Goal: Information Seeking & Learning: Learn about a topic

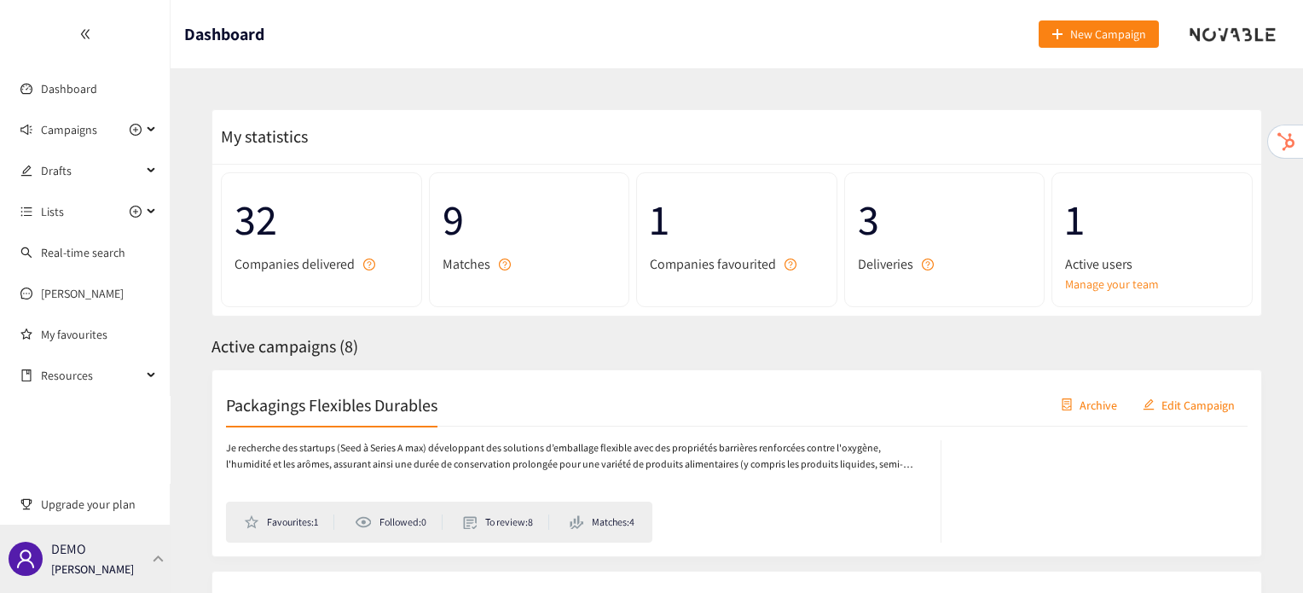
click at [154, 559] on div at bounding box center [158, 558] width 15 height 8
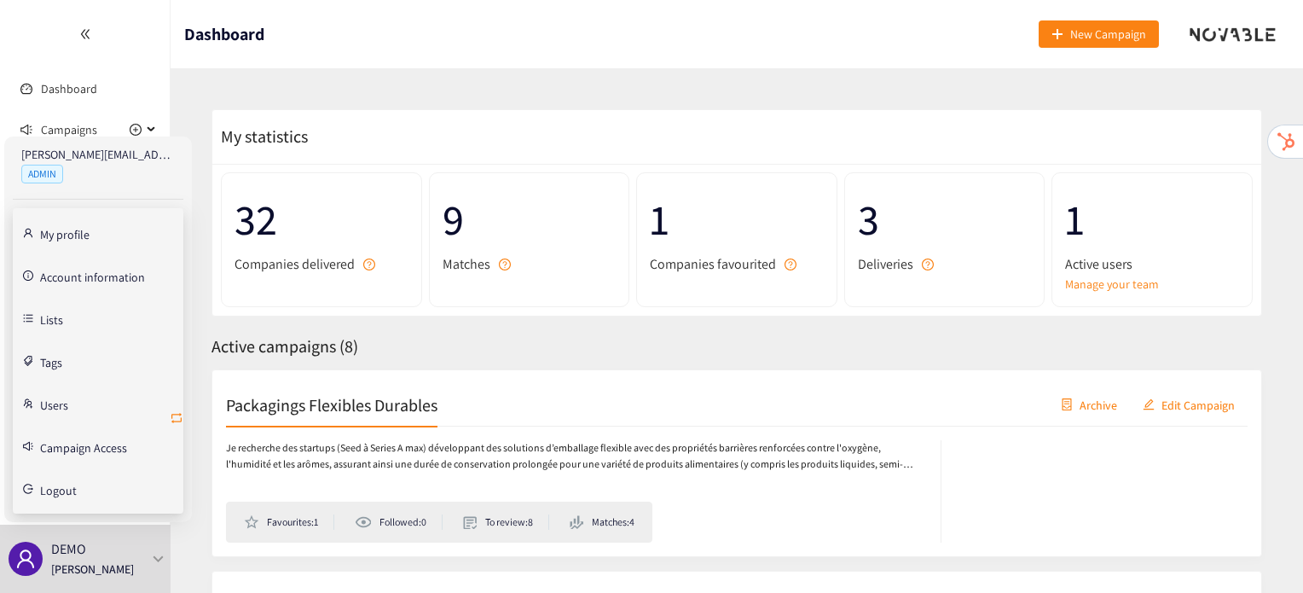
click at [177, 418] on icon "retweet" at bounding box center [177, 418] width 14 height 14
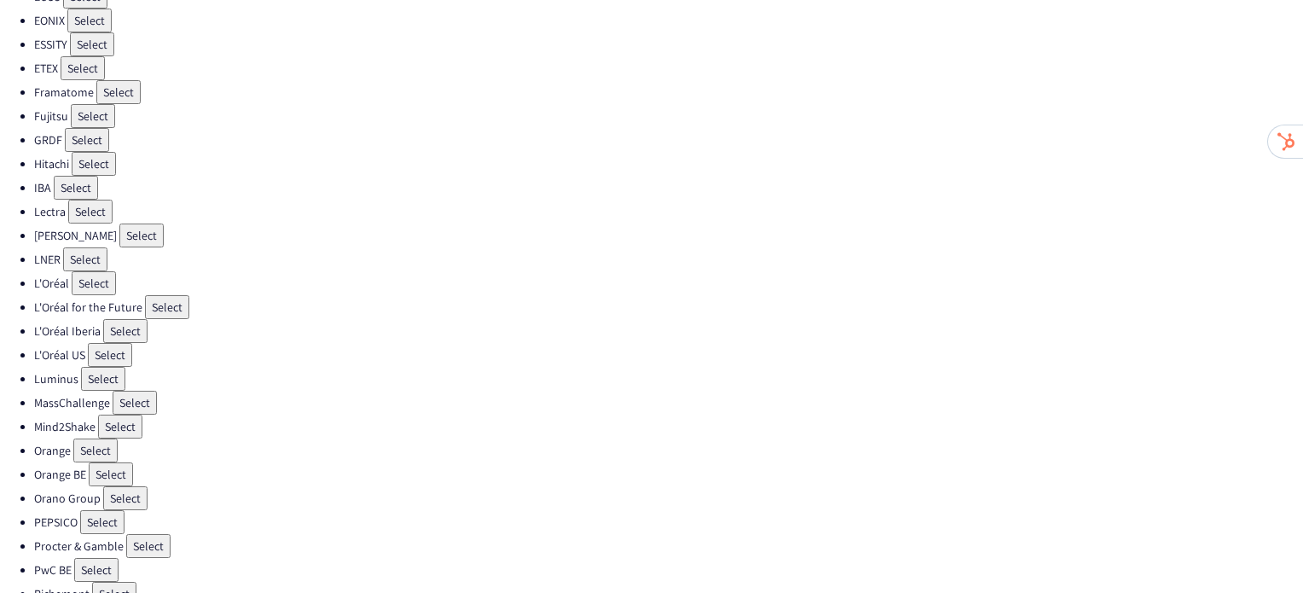
scroll to position [529, 0]
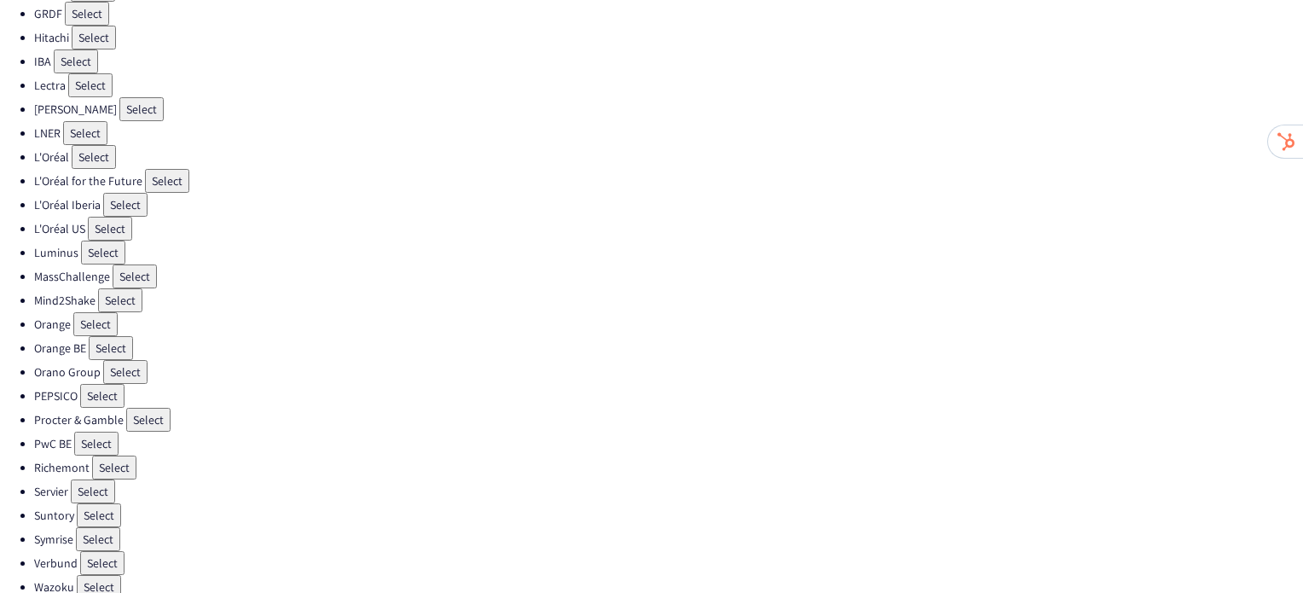
click at [150, 408] on button "Select" at bounding box center [148, 420] width 44 height 24
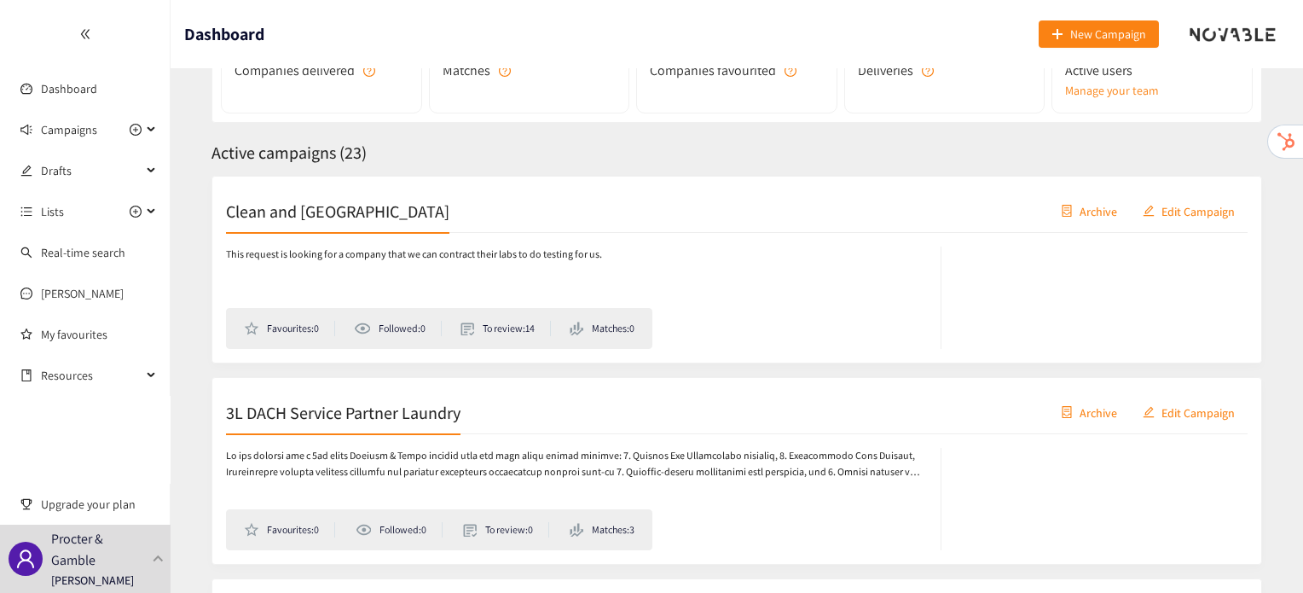
scroll to position [198, 0]
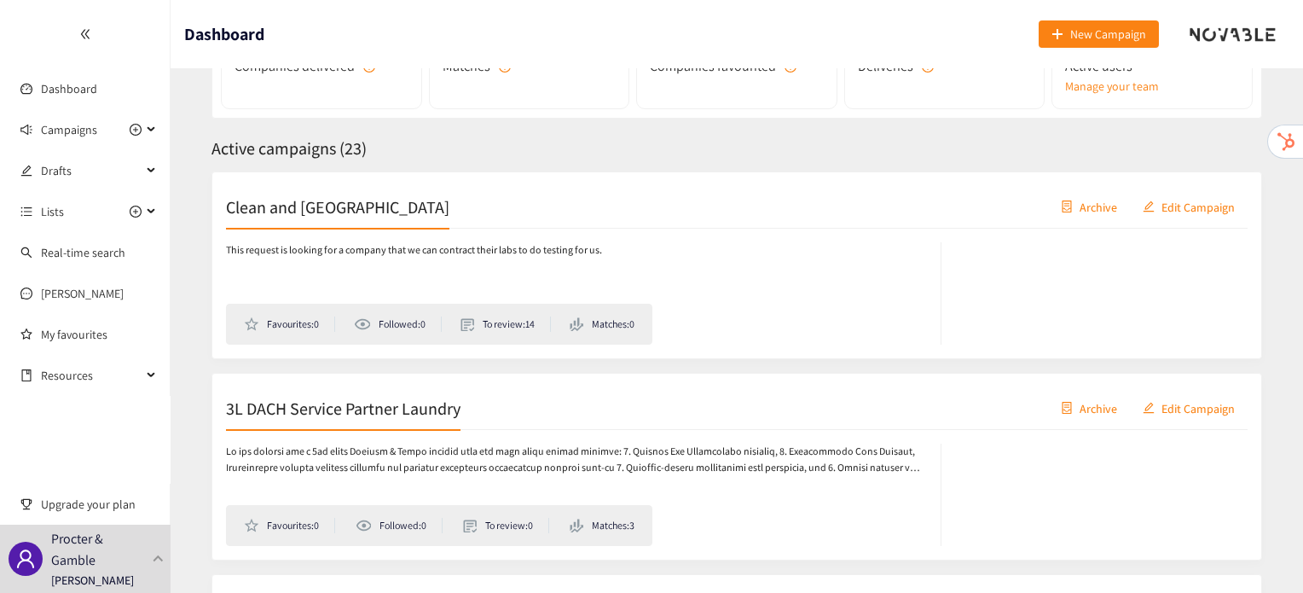
click at [409, 412] on h2 "3L DACH Service Partner Laundry" at bounding box center [343, 408] width 235 height 24
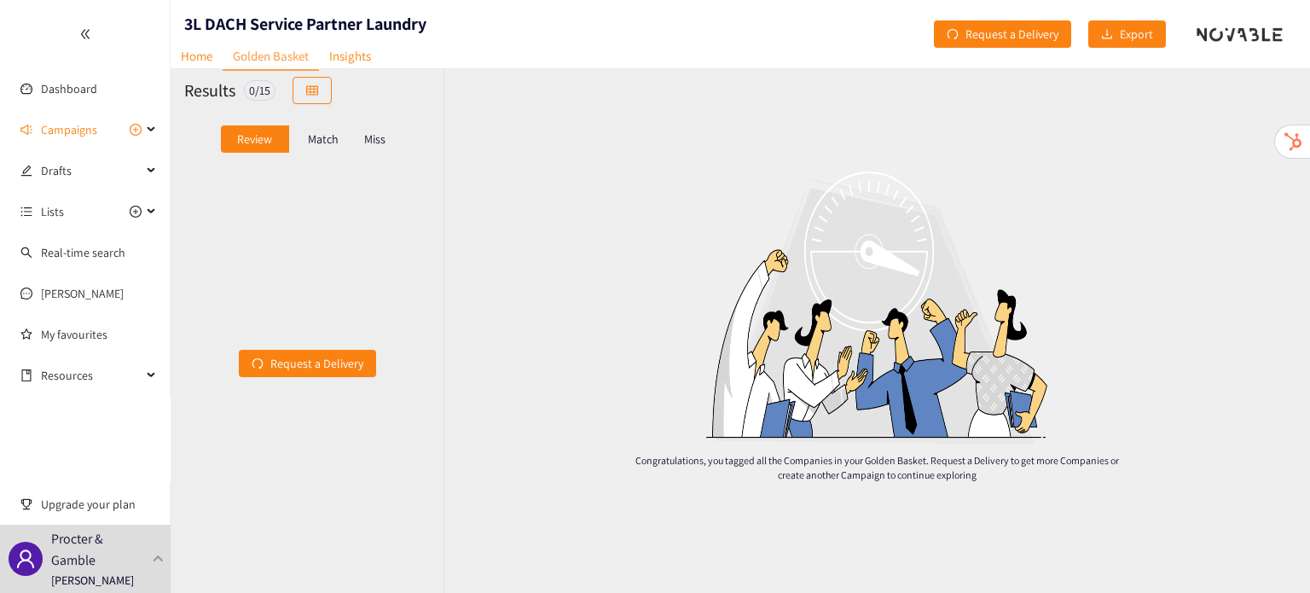
click at [314, 141] on p "Match" at bounding box center [323, 139] width 31 height 14
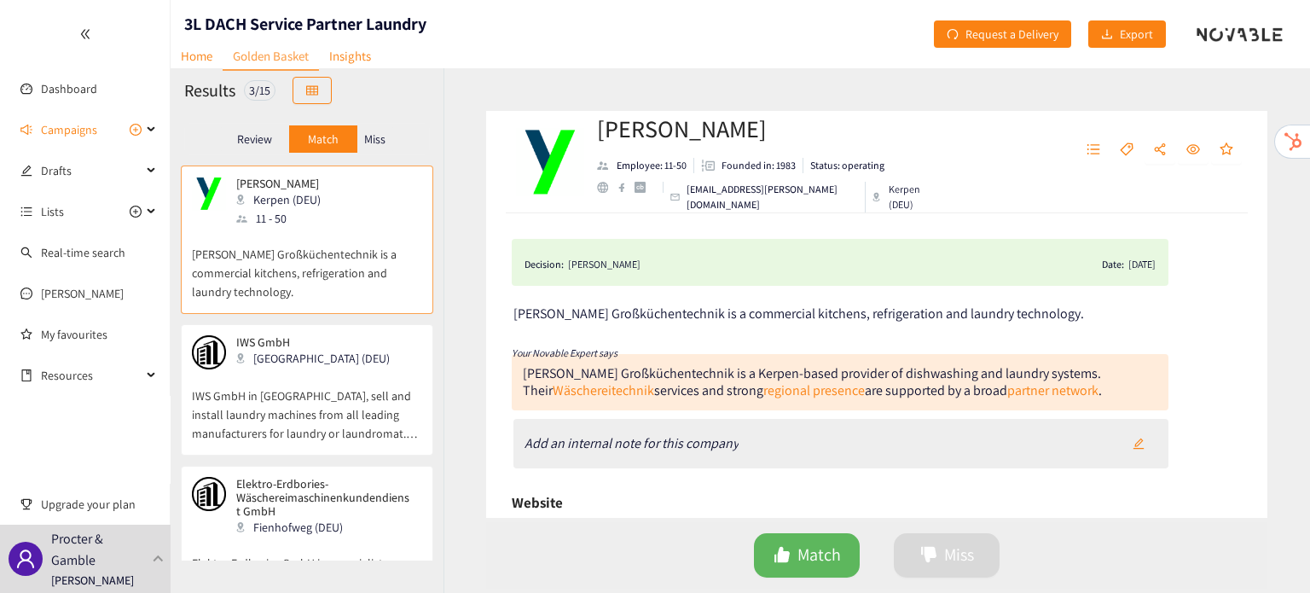
click at [314, 381] on p "IWS GmbH in [GEOGRAPHIC_DATA], sell and install laundry machines from all leadi…" at bounding box center [307, 405] width 230 height 73
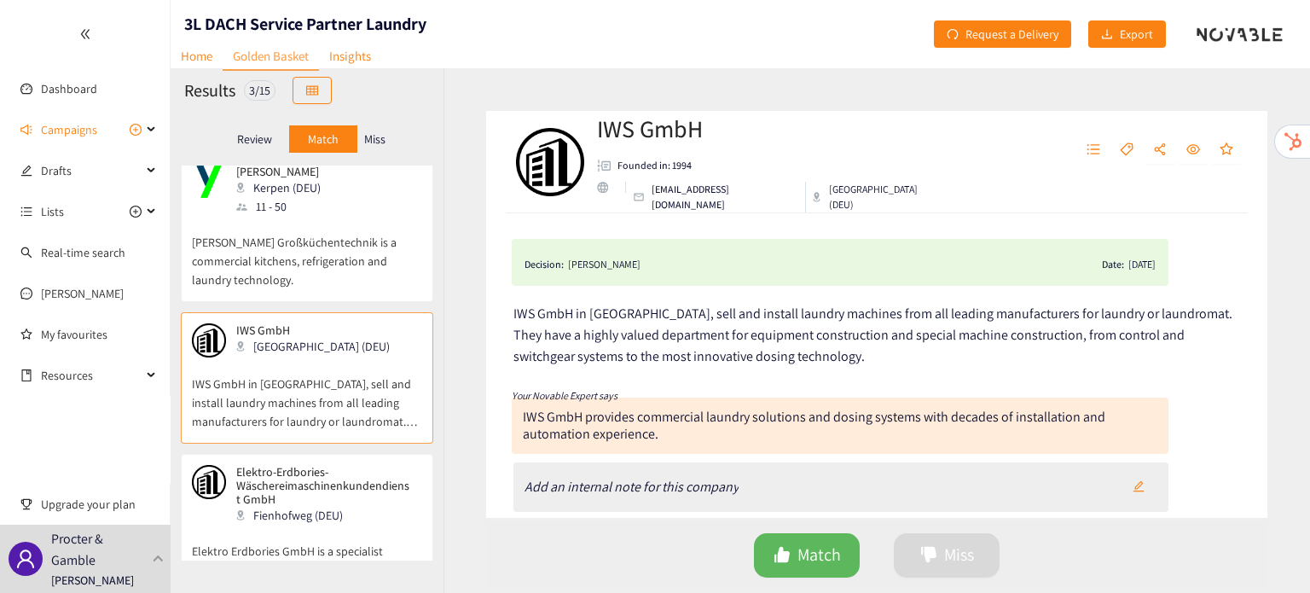
scroll to position [71, 0]
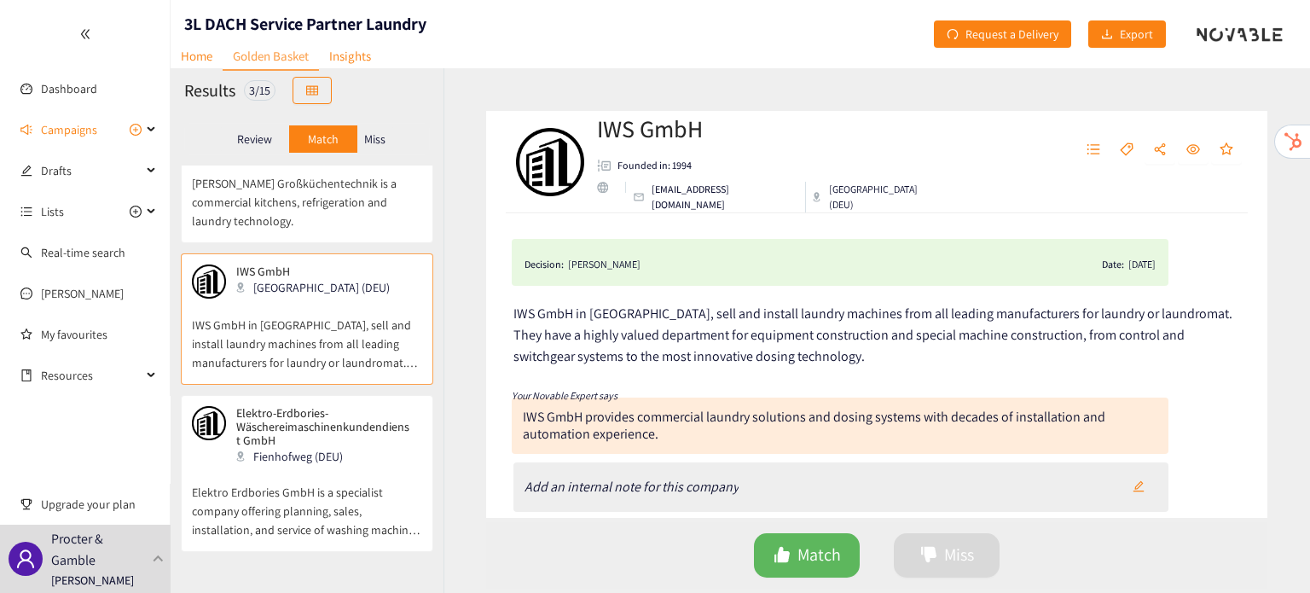
click at [325, 460] on div "Fienhofweg (DEU)" at bounding box center [328, 456] width 184 height 19
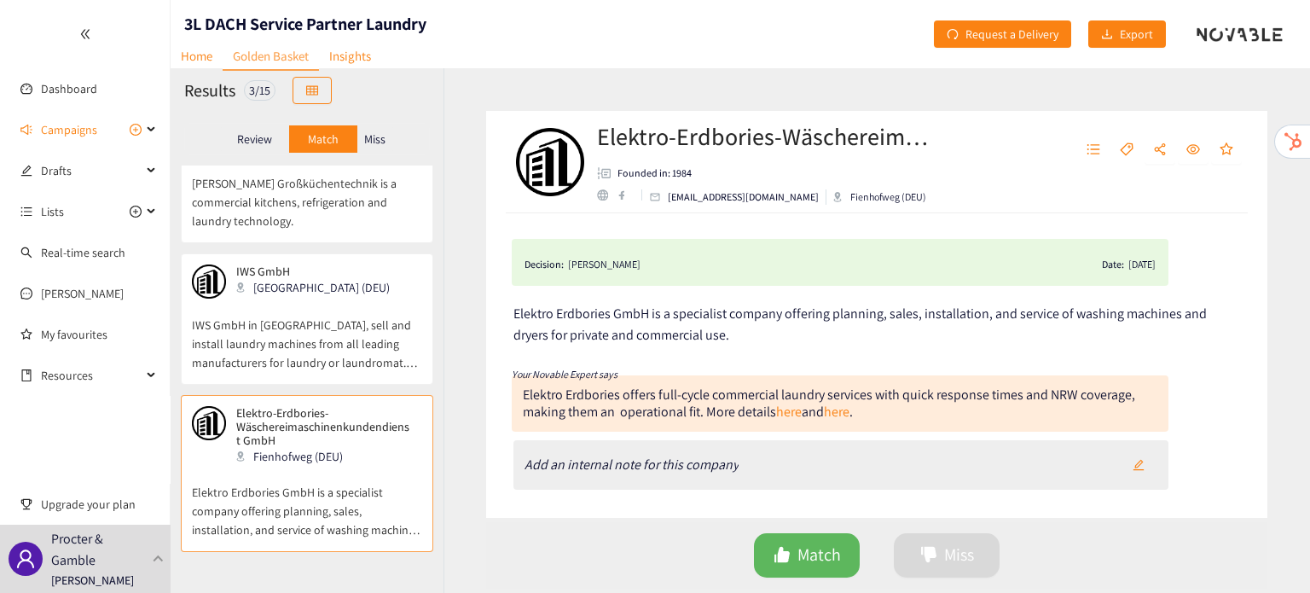
click at [381, 142] on p "Miss" at bounding box center [374, 139] width 21 height 14
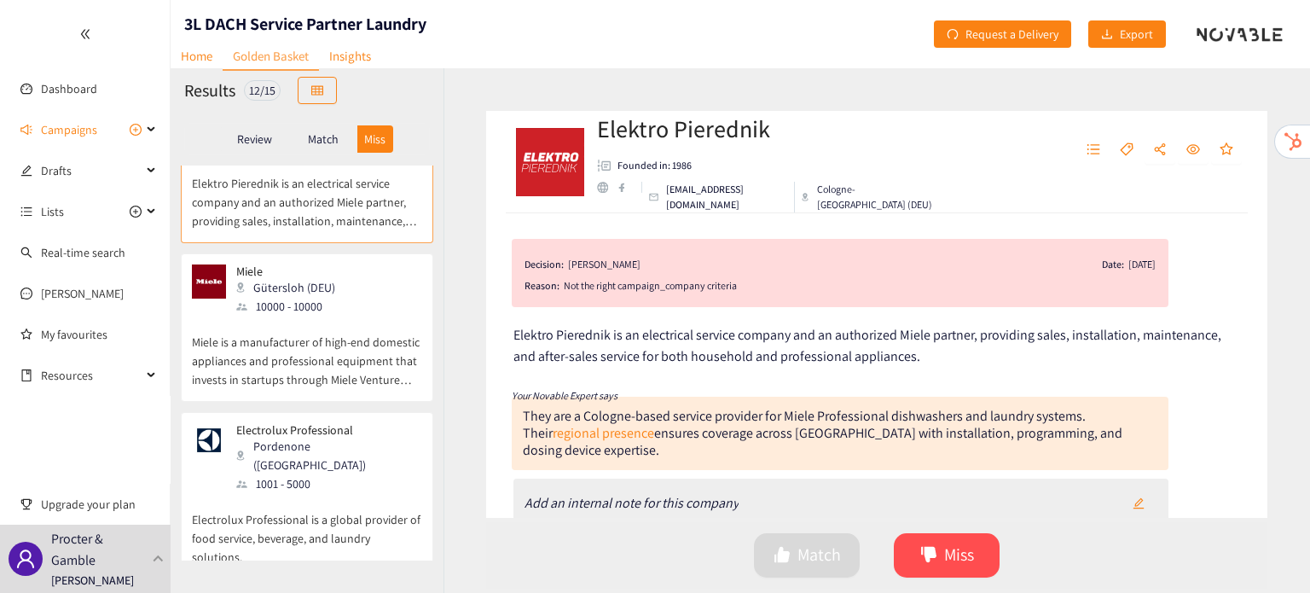
scroll to position [0, 0]
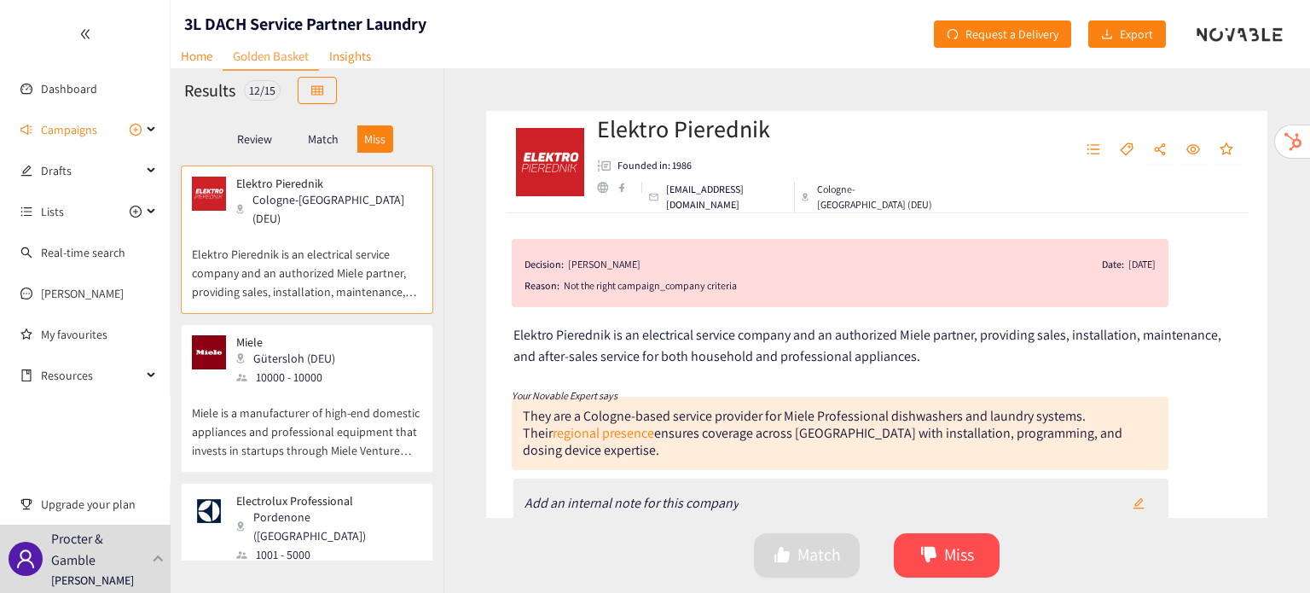
click at [340, 366] on div "[PERSON_NAME] (DEU) 10000 - 10000" at bounding box center [307, 360] width 230 height 51
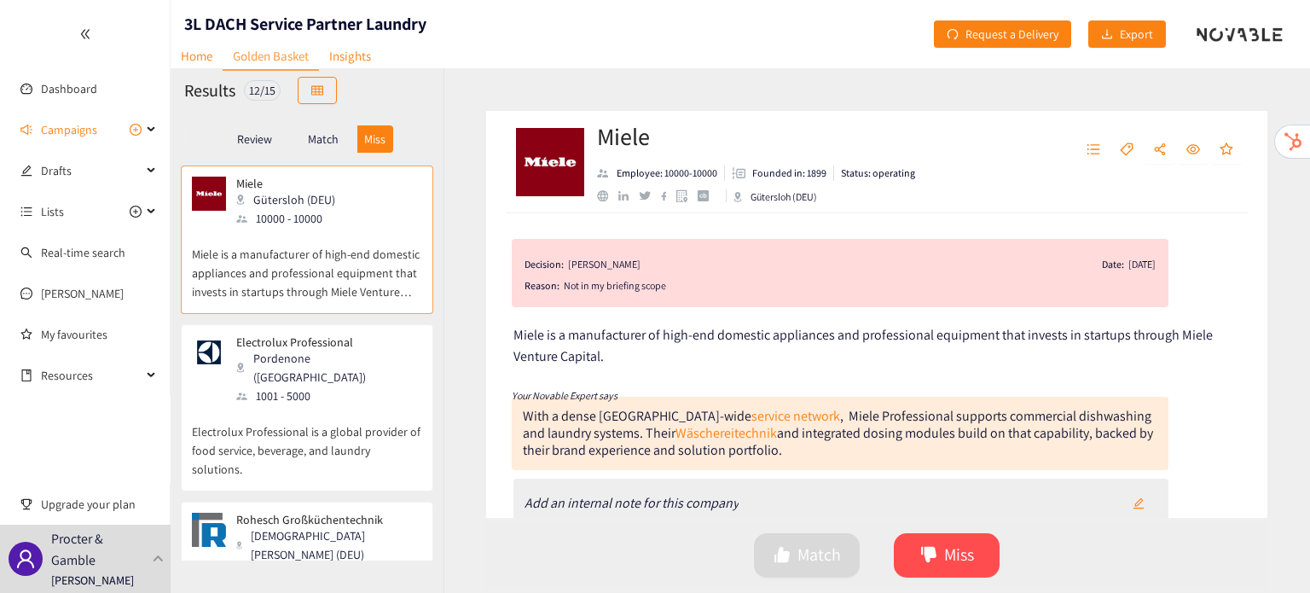
scroll to position [165, 0]
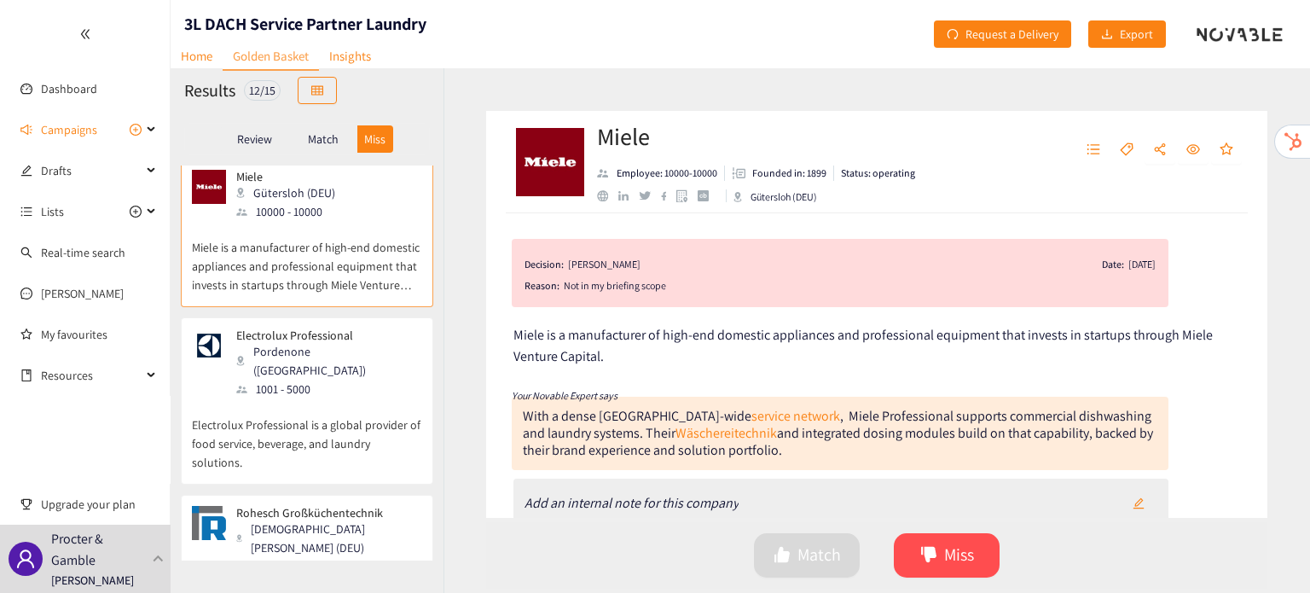
click at [340, 398] on p "Electrolux Professional is a global provider of food service, beverage, and lau…" at bounding box center [307, 434] width 230 height 73
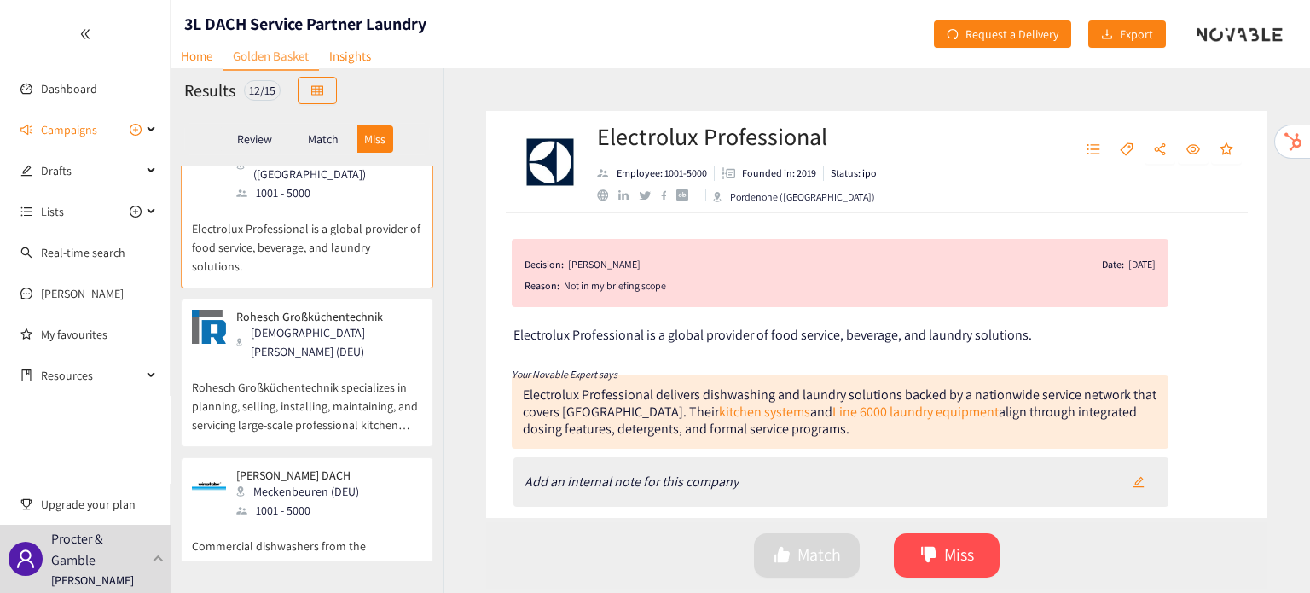
scroll to position [368, 0]
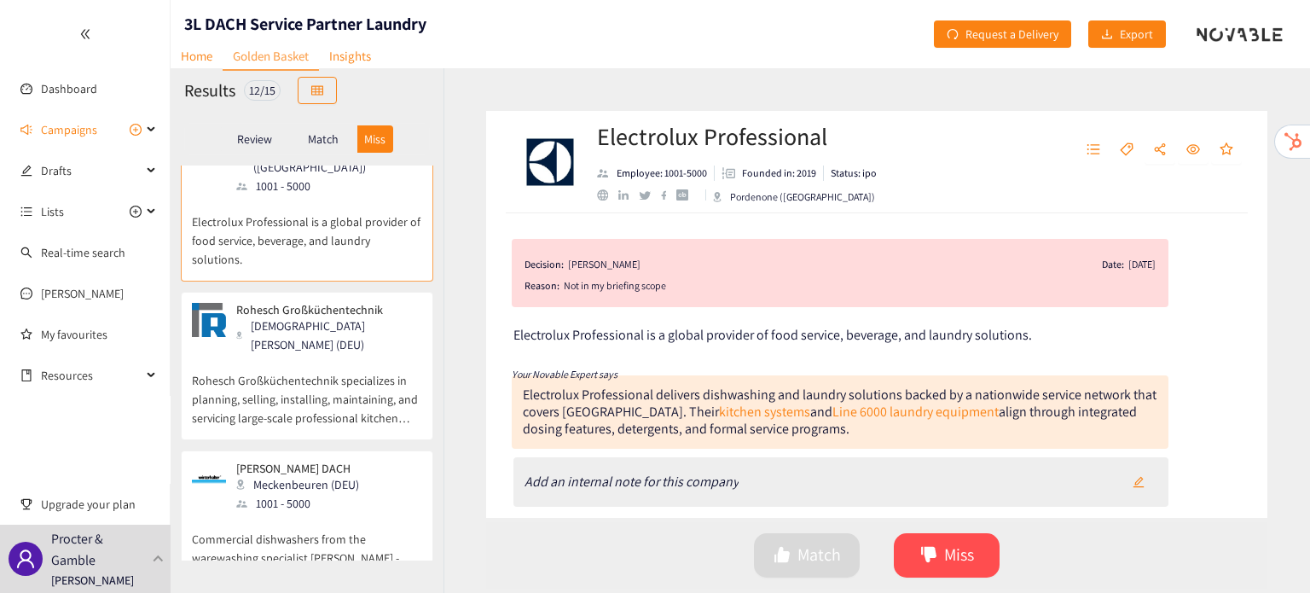
click at [337, 354] on p "Rohesch Großküchentechnik specializes in planning, selling, installing, maintai…" at bounding box center [307, 390] width 230 height 73
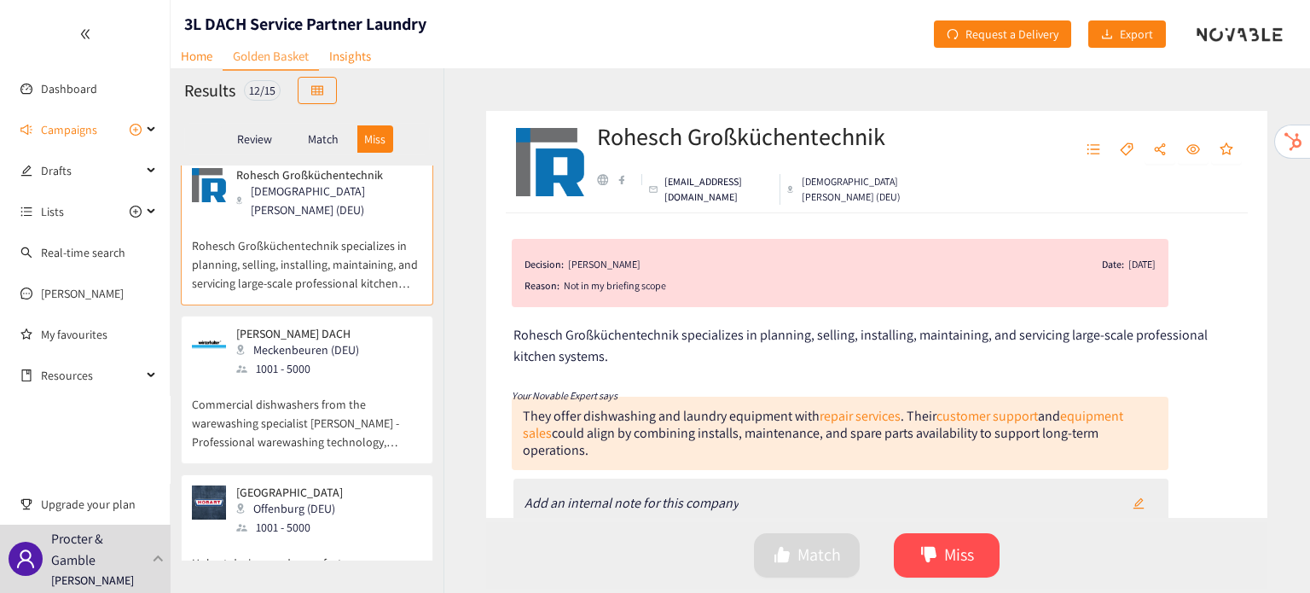
scroll to position [528, 0]
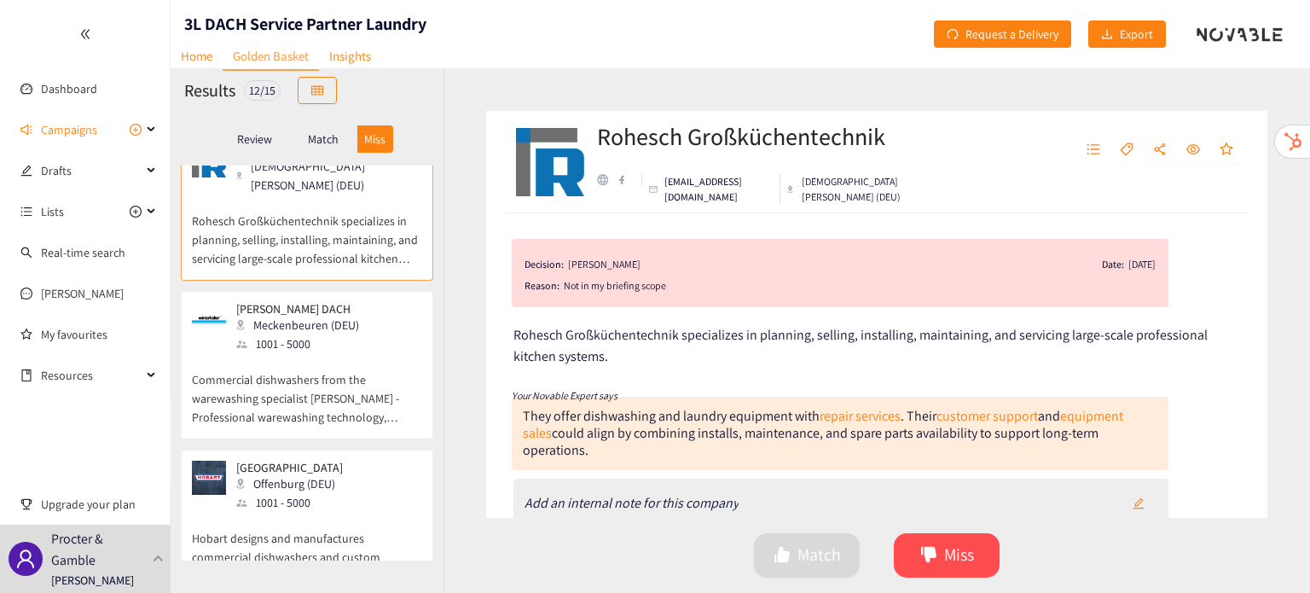
click at [327, 354] on p "Commercial dishwashers from the warewashing specialist [PERSON_NAME] - Professi…" at bounding box center [307, 389] width 230 height 73
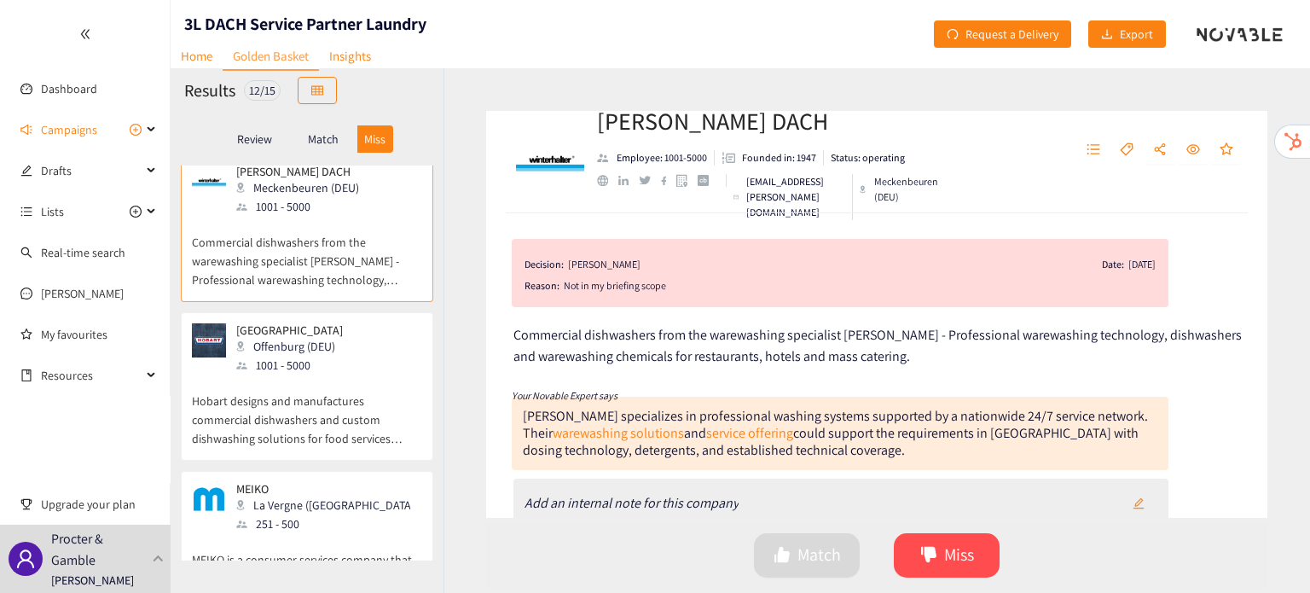
click at [327, 374] on p "Hobart designs and manufactures commercial dishwashers and custom dishwashing s…" at bounding box center [307, 410] width 230 height 73
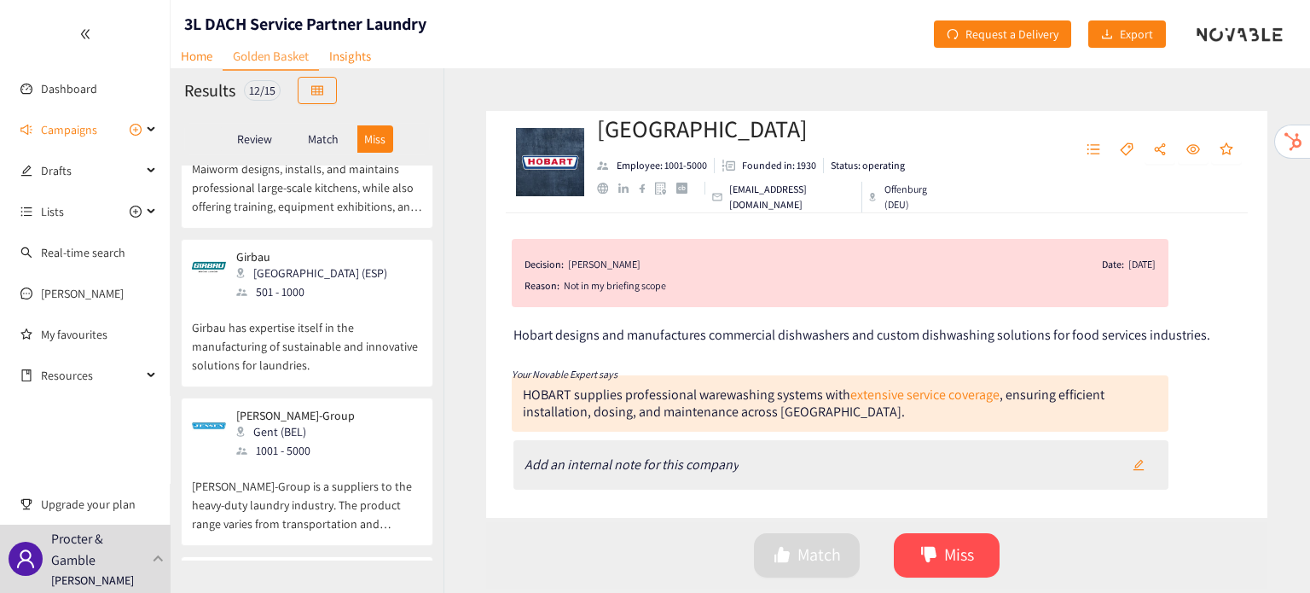
scroll to position [1429, 0]
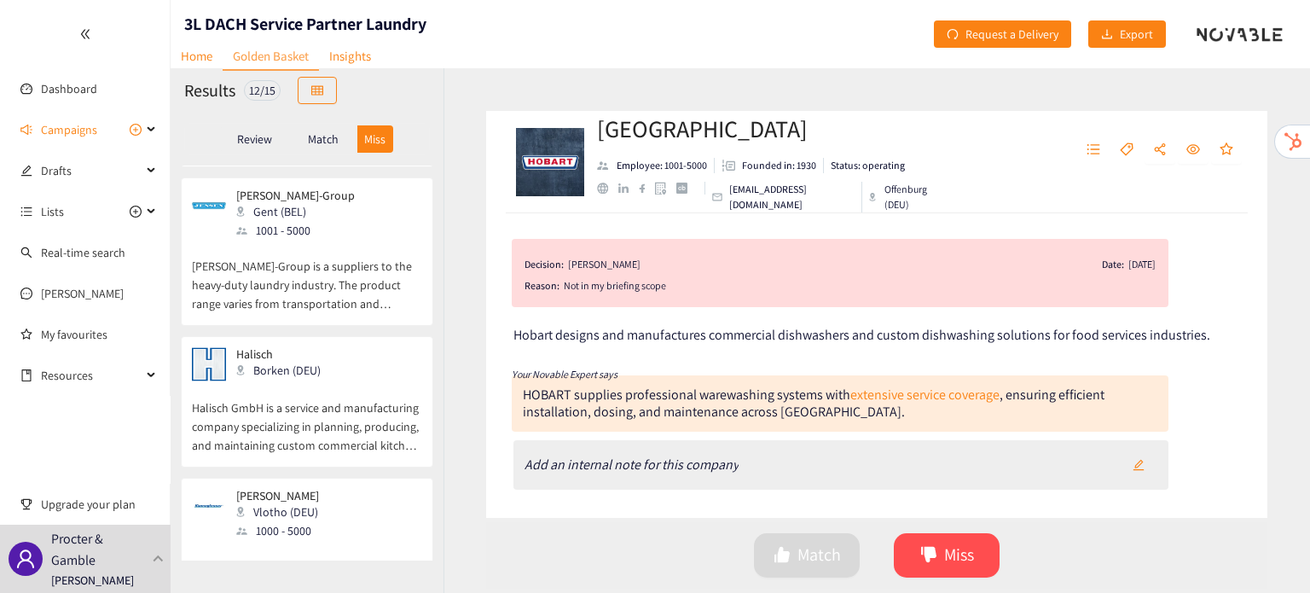
click at [314, 540] on p "[PERSON_NAME] is an industrial laundry technology offering the full range of in…" at bounding box center [307, 576] width 230 height 73
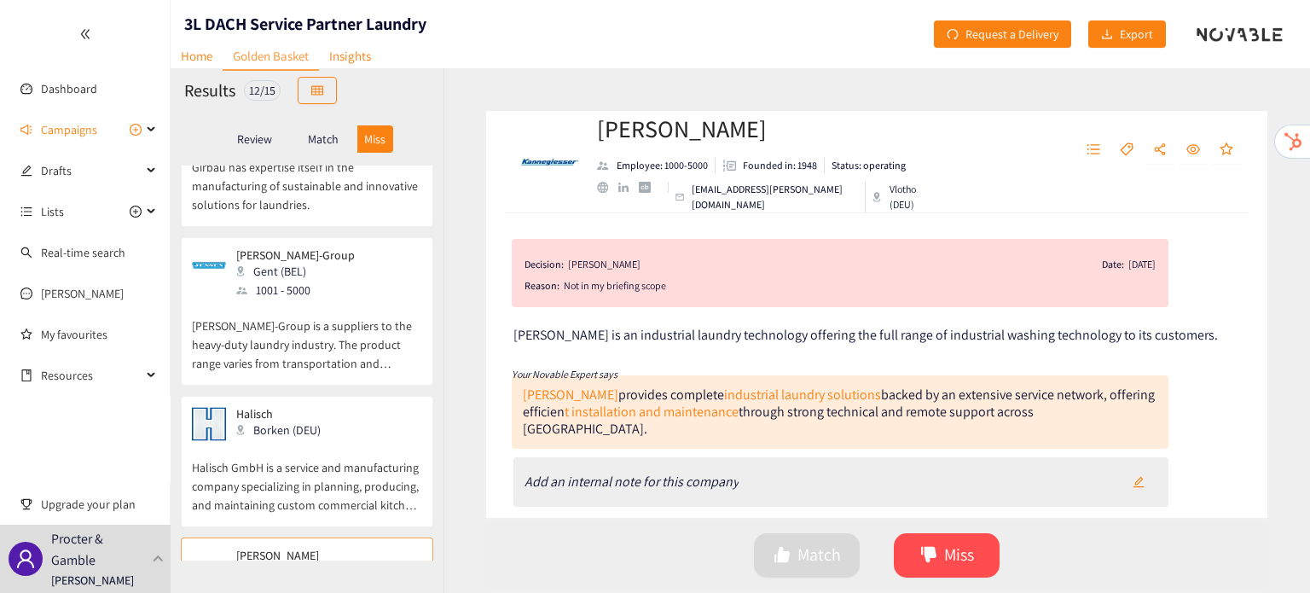
click at [327, 299] on p "[PERSON_NAME]-Group is a suppliers to the heavy-duty laundry industry. The prod…" at bounding box center [307, 335] width 230 height 73
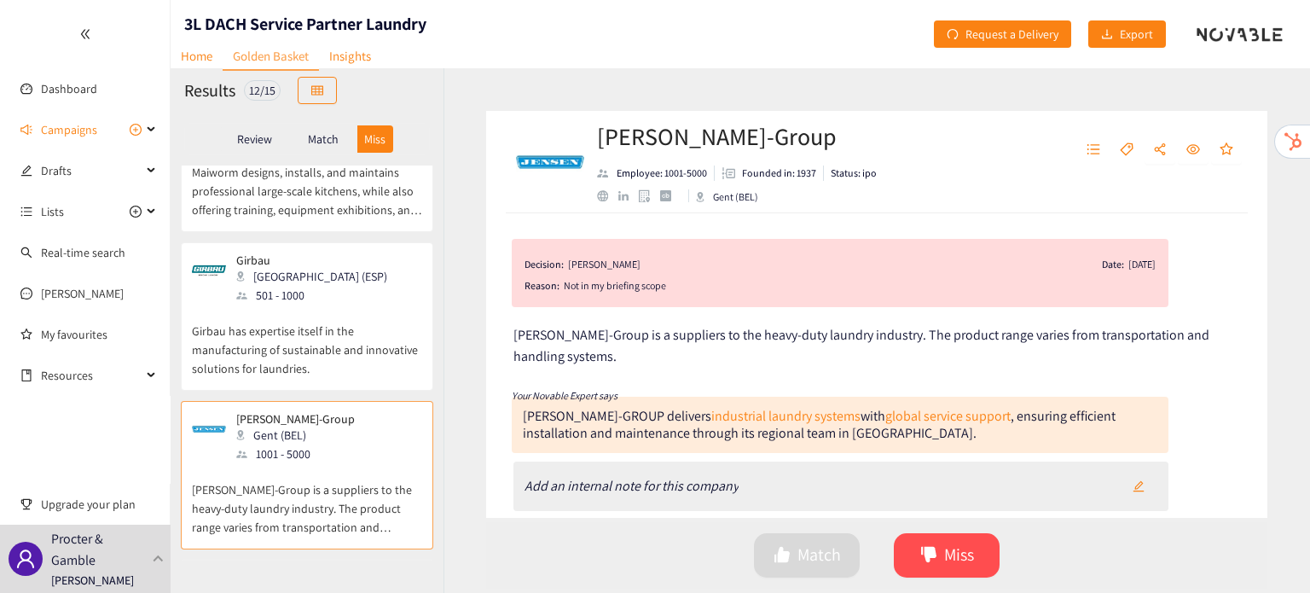
scroll to position [1204, 0]
click at [327, 306] on p "Girbau has expertise itself in the manufacturing of sustainable and innovative …" at bounding box center [307, 342] width 230 height 73
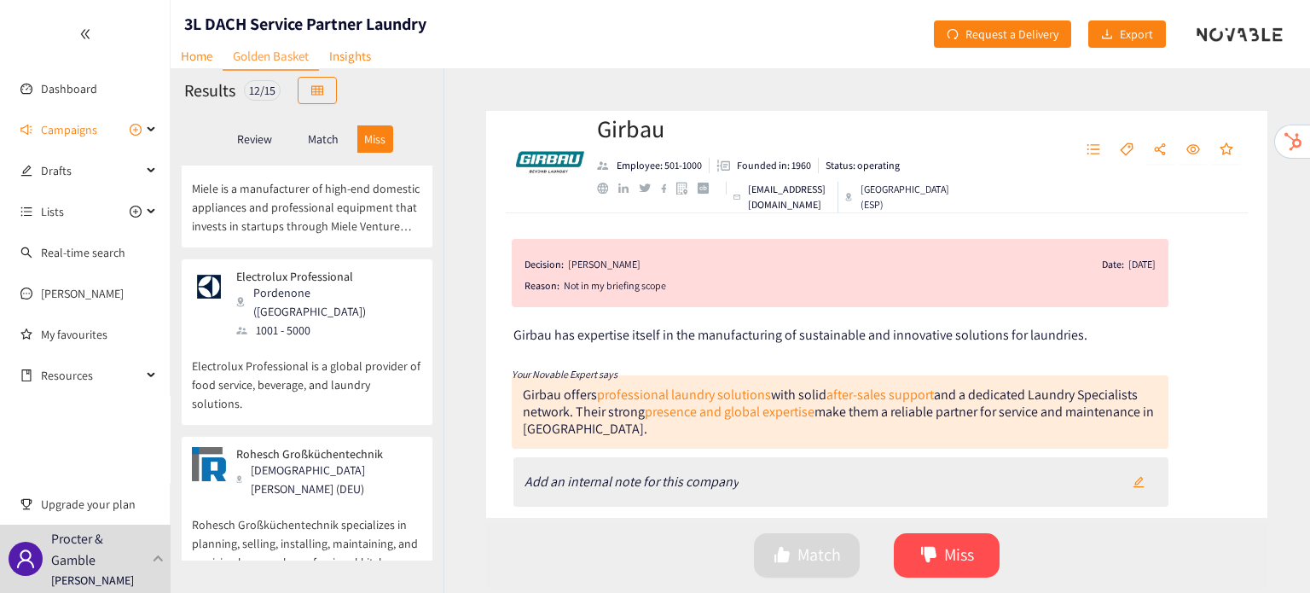
scroll to position [0, 0]
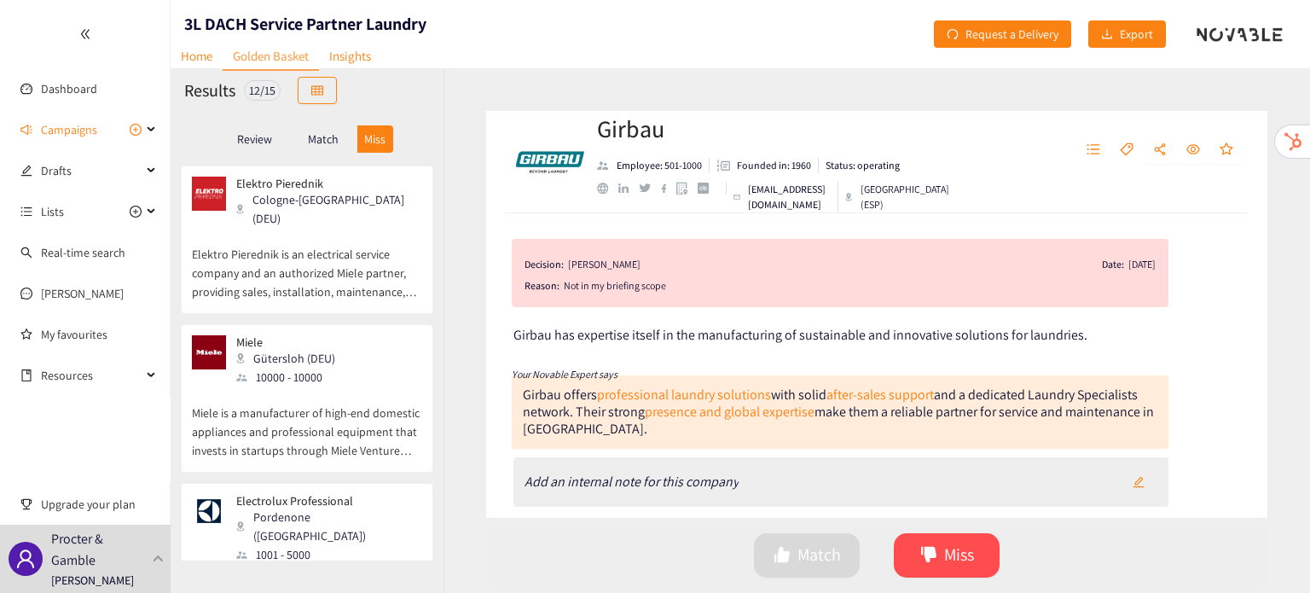
click at [273, 129] on div "Review" at bounding box center [255, 138] width 68 height 27
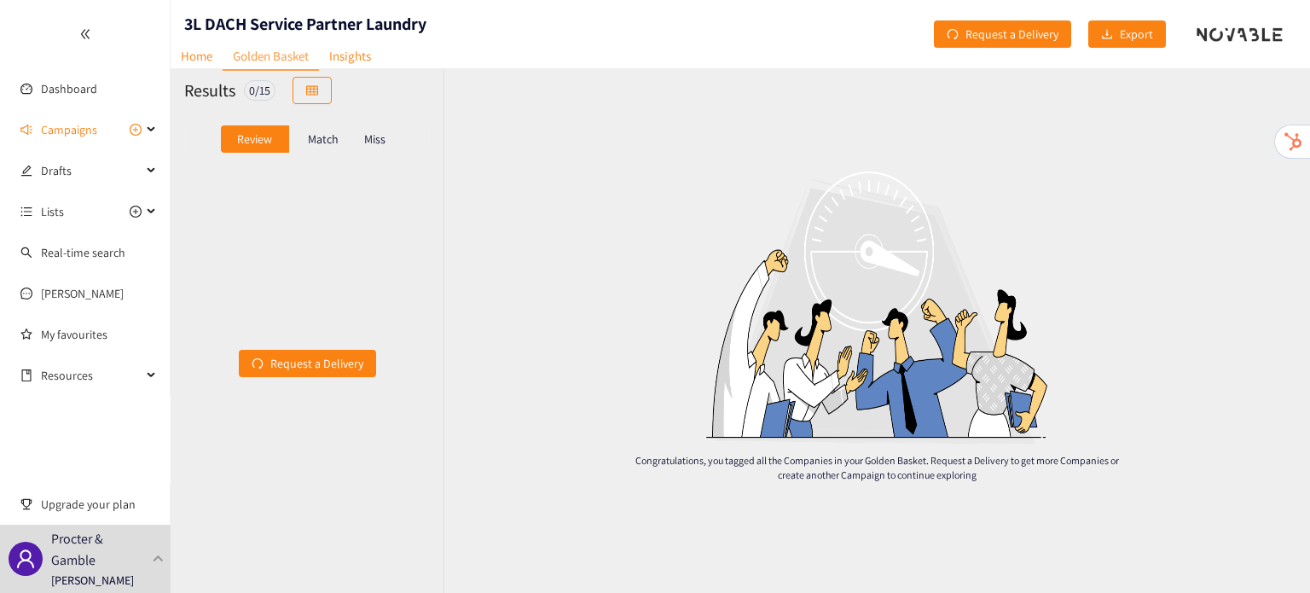
click at [313, 136] on p "Match" at bounding box center [323, 139] width 31 height 14
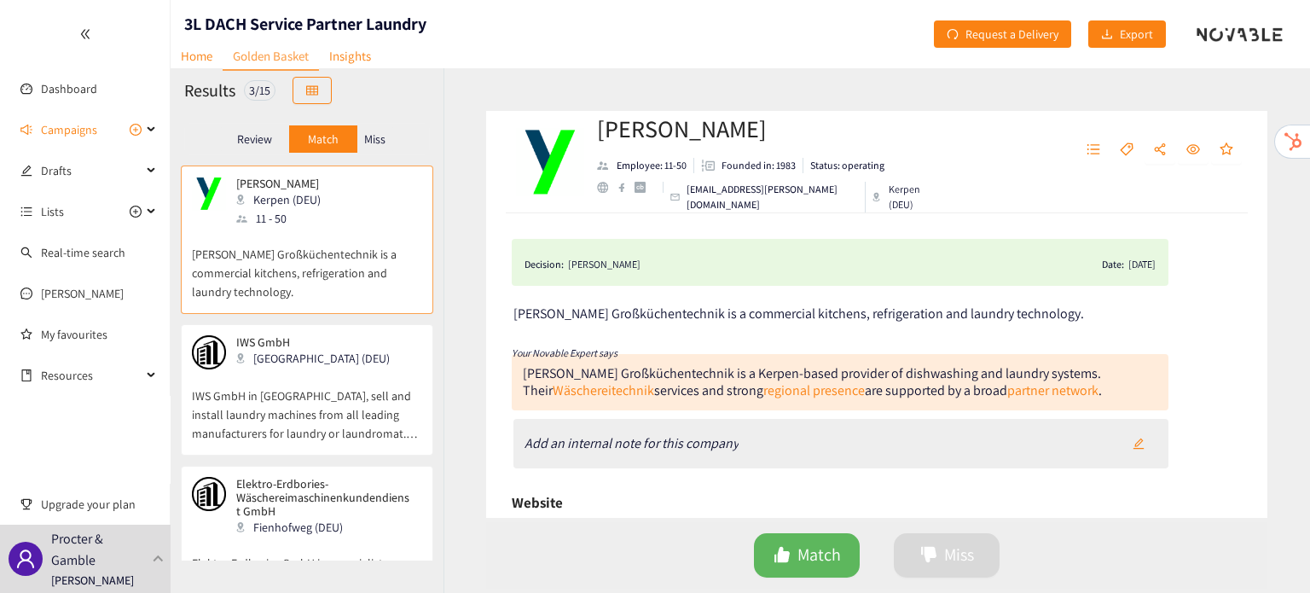
click at [338, 360] on div "IWS GmbH Dortmund (DEU)" at bounding box center [307, 352] width 230 height 34
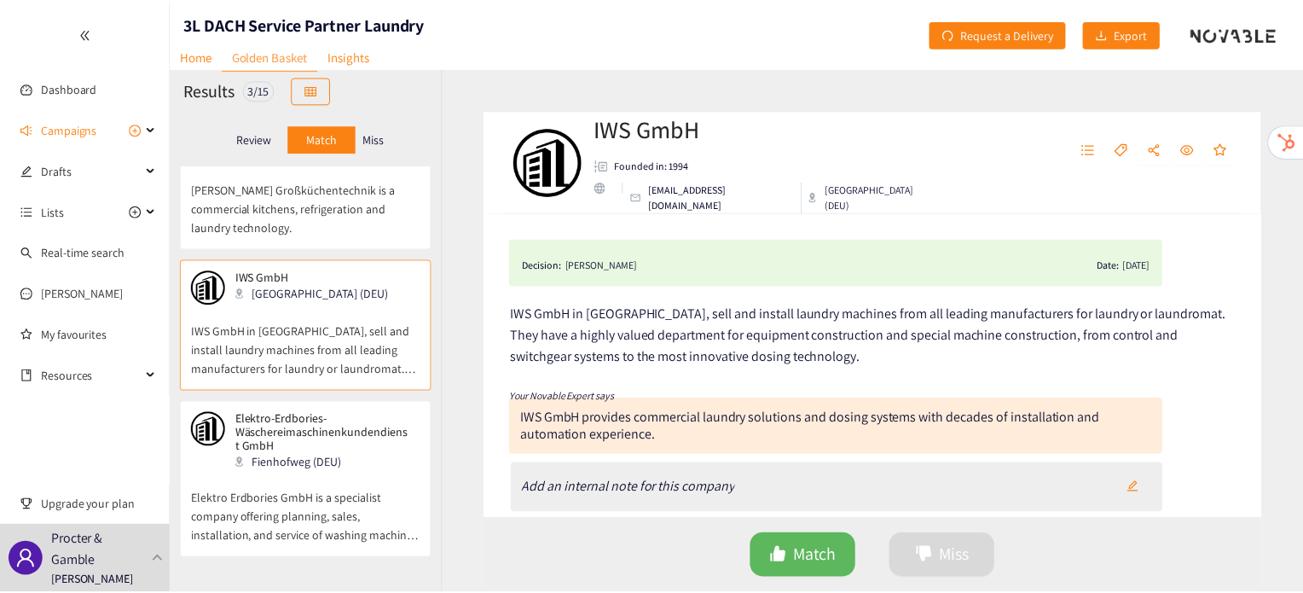
scroll to position [71, 0]
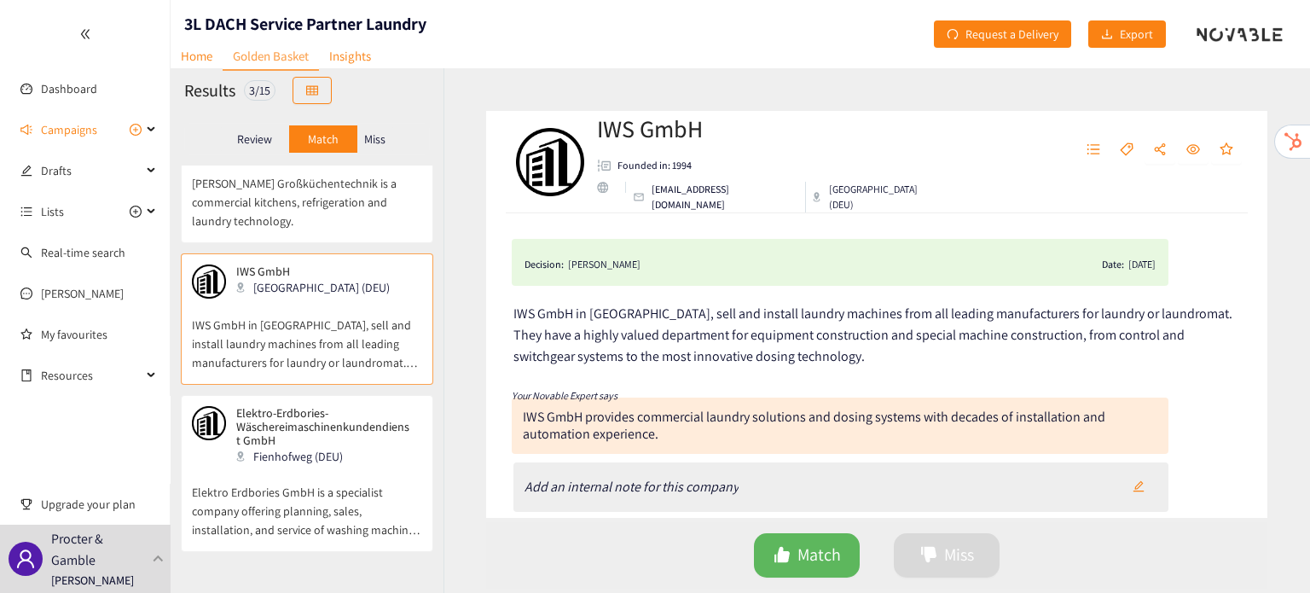
click at [347, 470] on p "Elektro Erdbories GmbH is a specialist company offering planning, sales, instal…" at bounding box center [307, 502] width 230 height 73
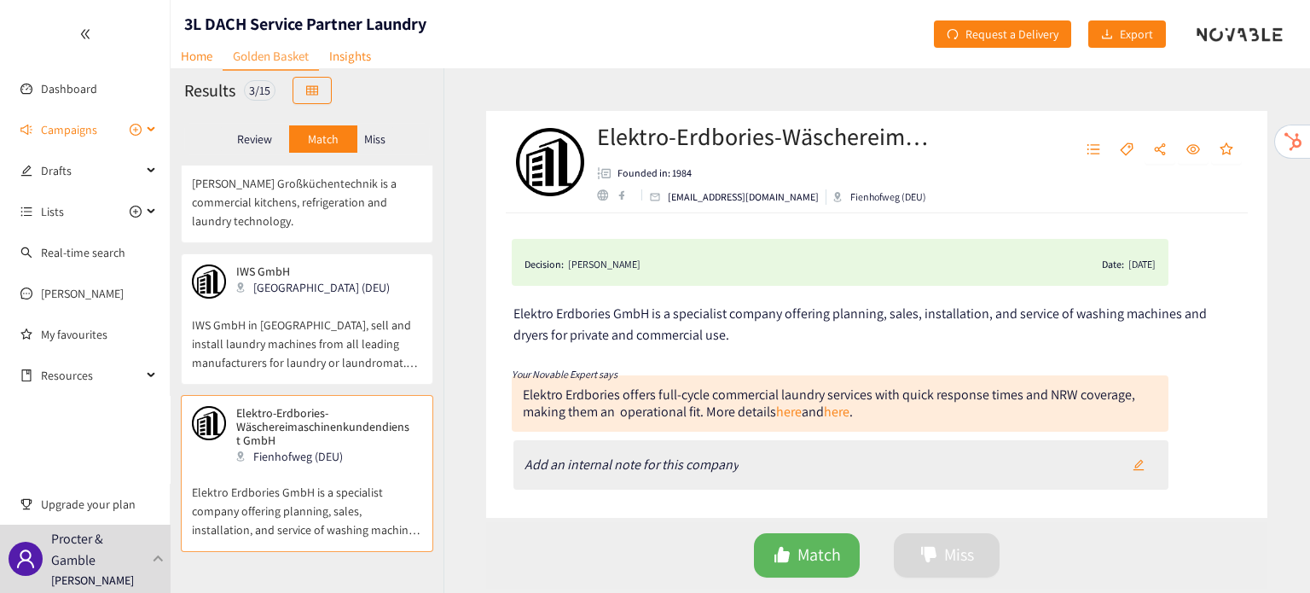
click at [89, 129] on span "Campaigns" at bounding box center [69, 130] width 56 height 34
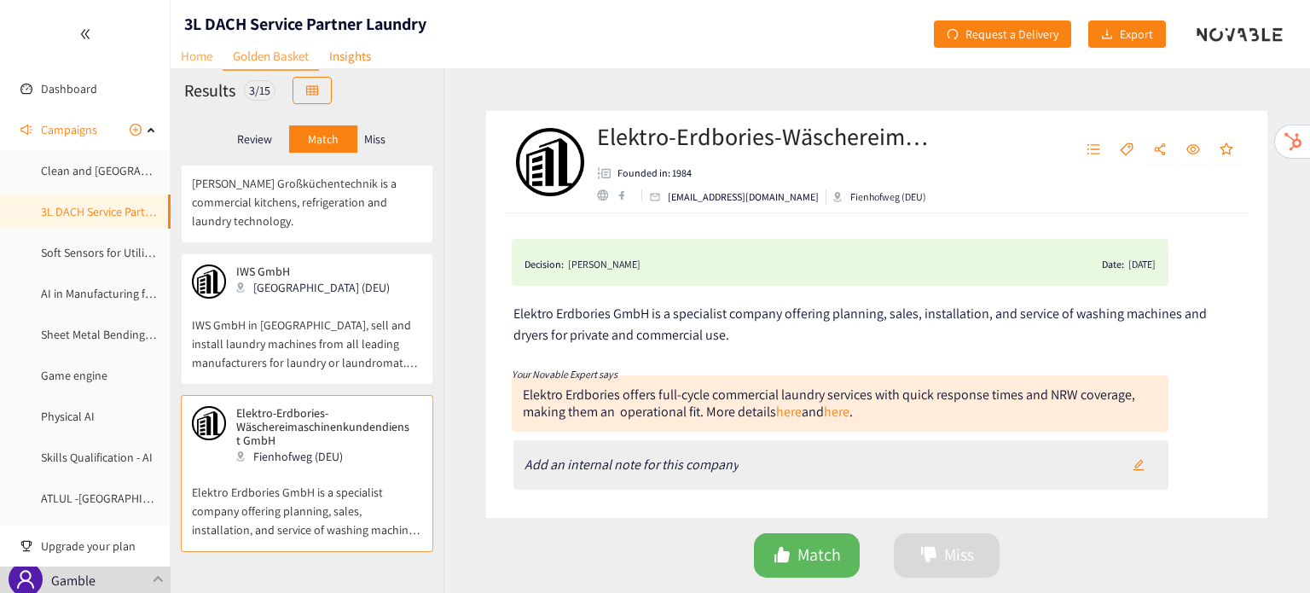
click at [208, 63] on link "Home" at bounding box center [197, 56] width 52 height 26
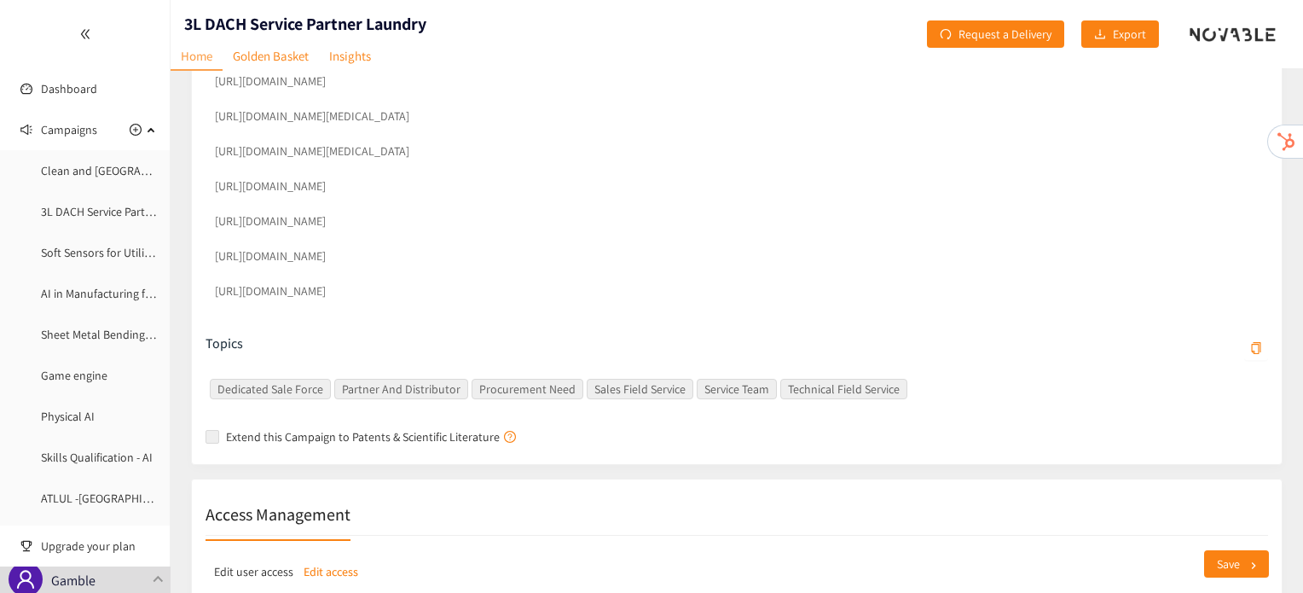
scroll to position [1200, 0]
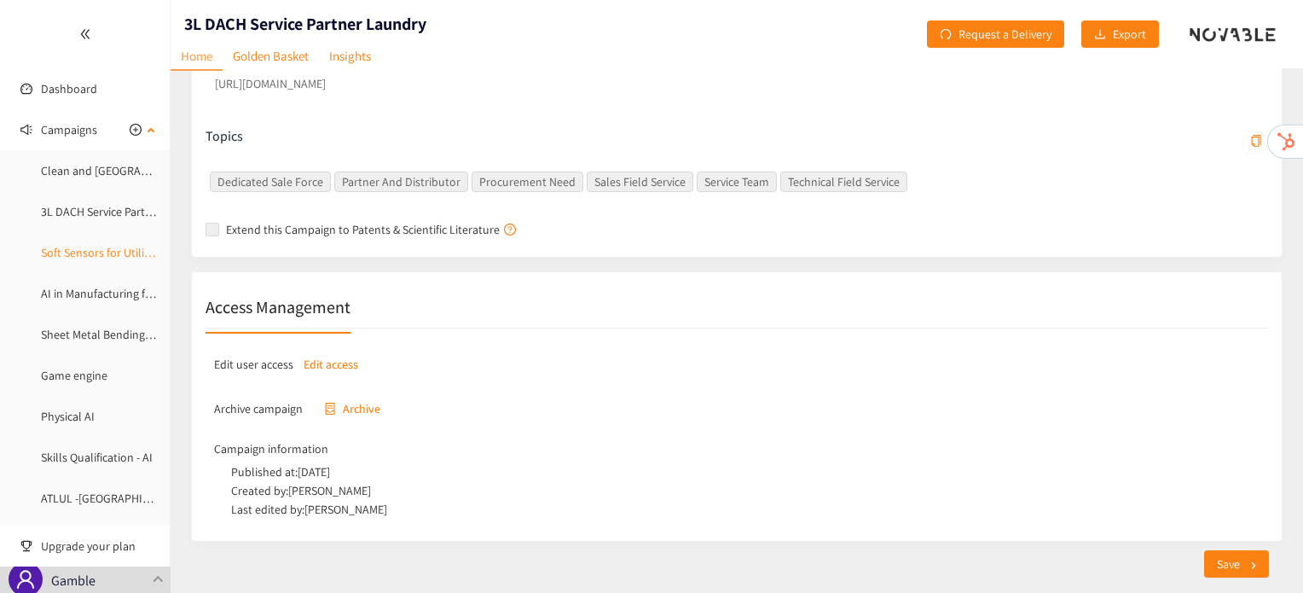
click at [90, 251] on link "Soft Sensors for Utility - Sustainability" at bounding box center [135, 252] width 189 height 15
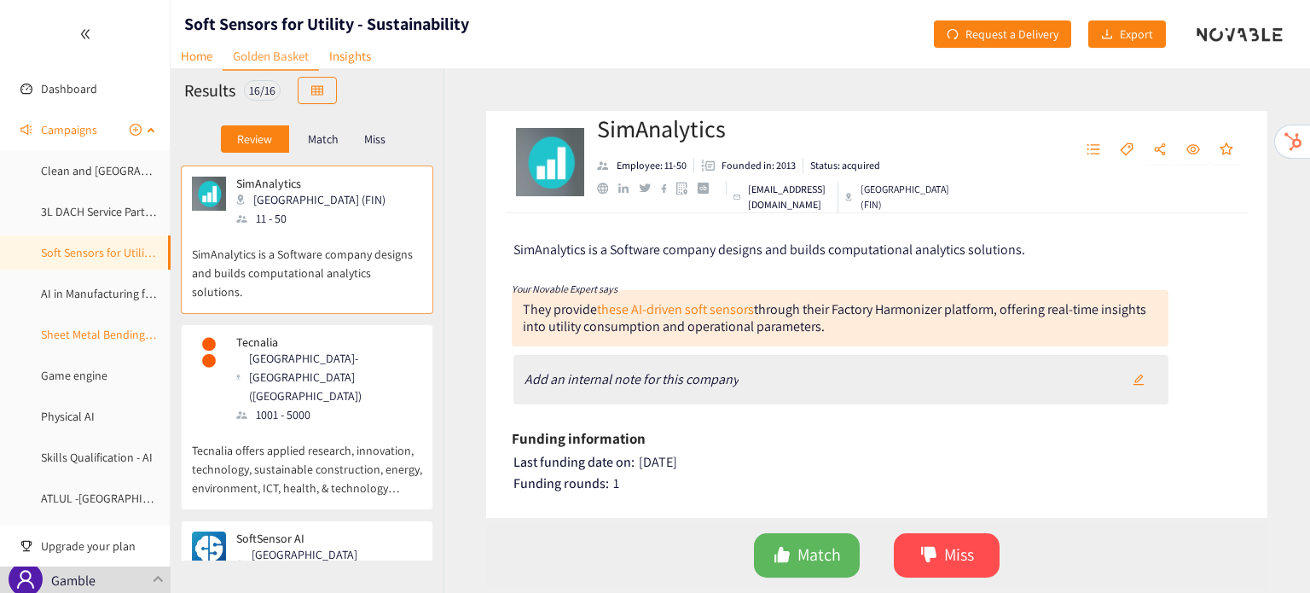
click at [105, 342] on link "Sheet Metal Bending Prototyping" at bounding box center [124, 334] width 167 height 15
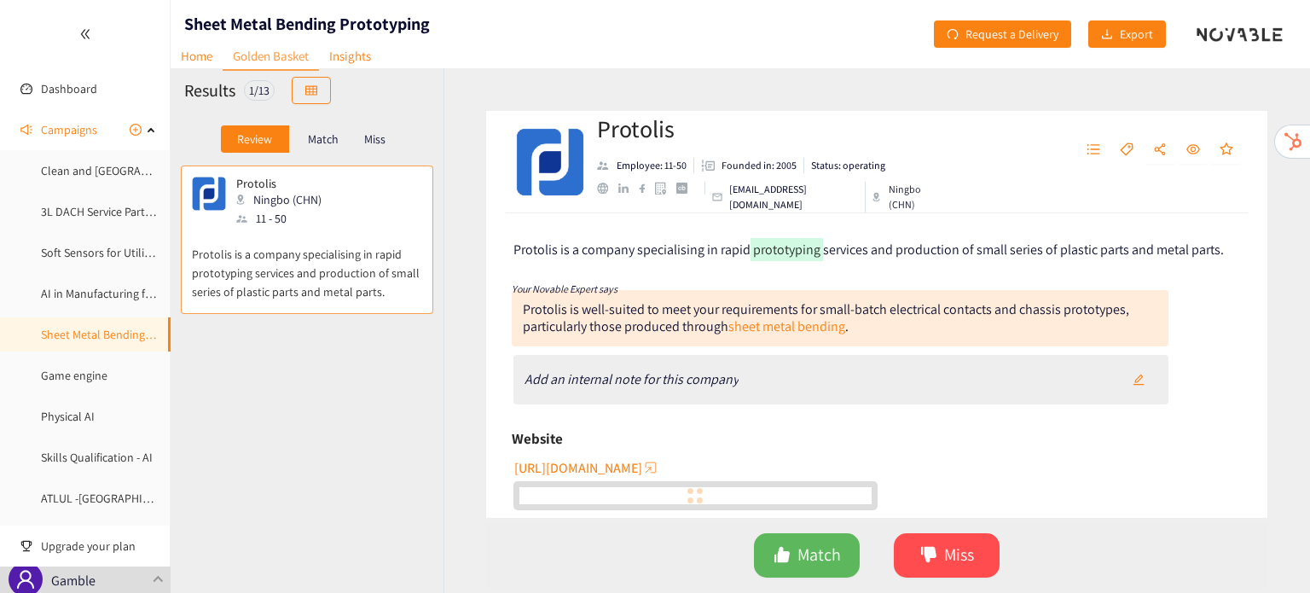
click at [321, 136] on p "Match" at bounding box center [323, 139] width 31 height 14
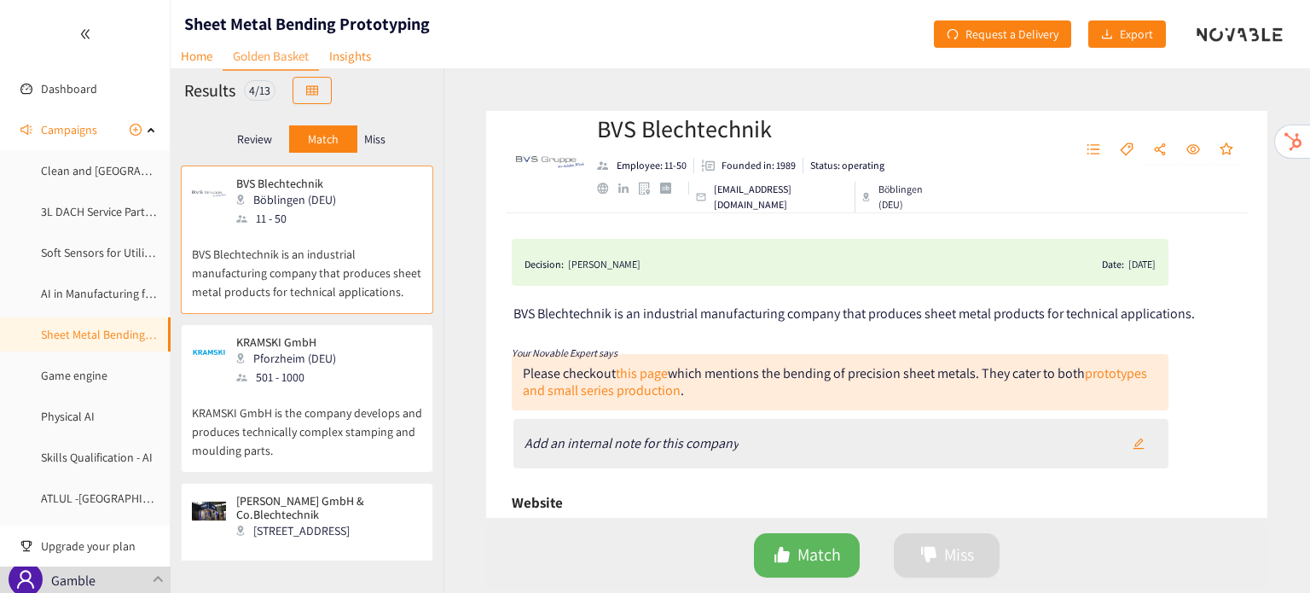
click at [362, 375] on div "KRAMSKI GmbH [GEOGRAPHIC_DATA] (DEU) 501 - 1000" at bounding box center [307, 360] width 230 height 51
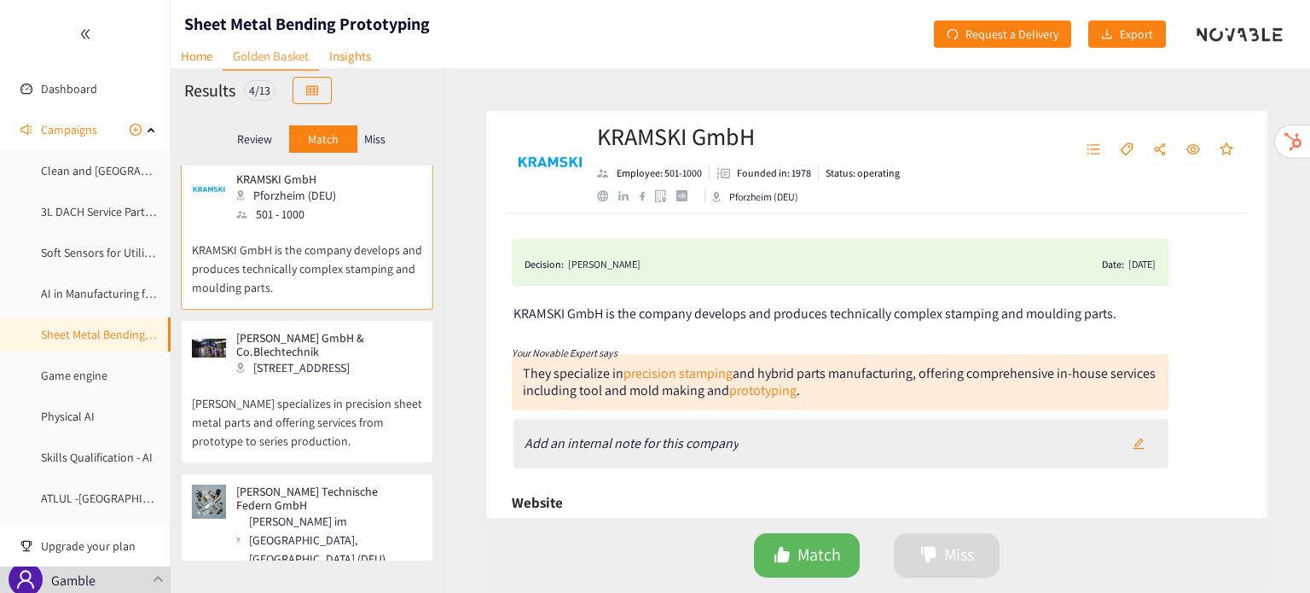
scroll to position [164, 0]
click at [362, 375] on div "[STREET_ADDRESS]" at bounding box center [328, 366] width 184 height 19
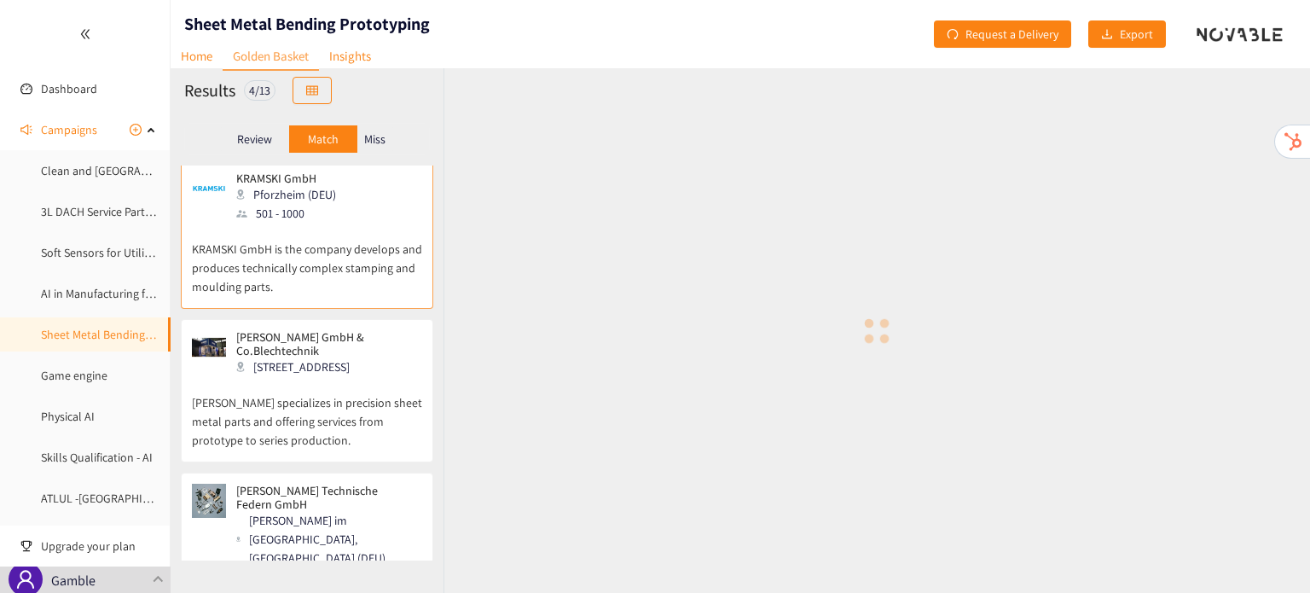
scroll to position [265, 0]
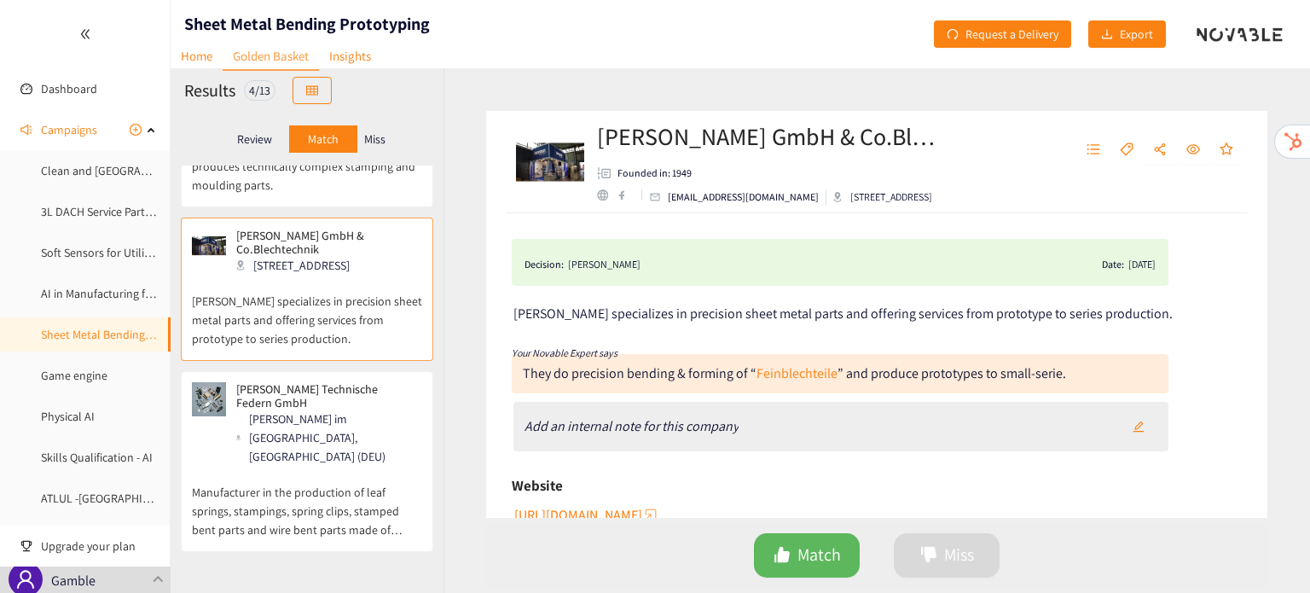
click at [365, 439] on div "[PERSON_NAME] im [GEOGRAPHIC_DATA], [GEOGRAPHIC_DATA] (DEU)" at bounding box center [328, 437] width 184 height 56
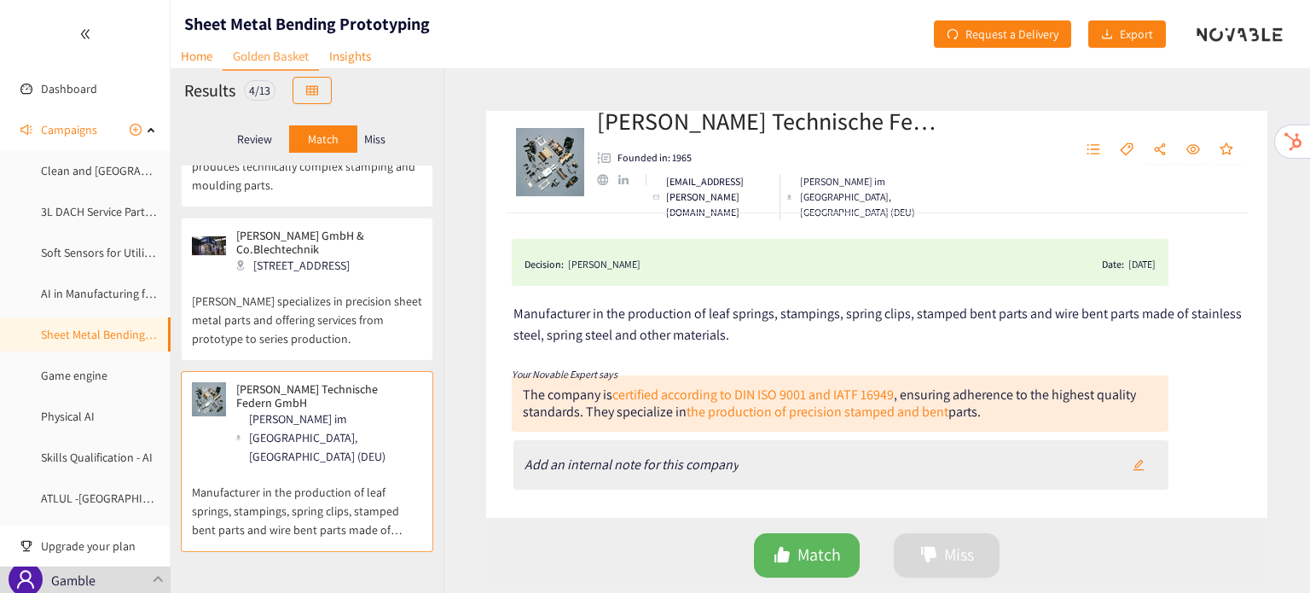
click at [380, 137] on p "Miss" at bounding box center [374, 139] width 21 height 14
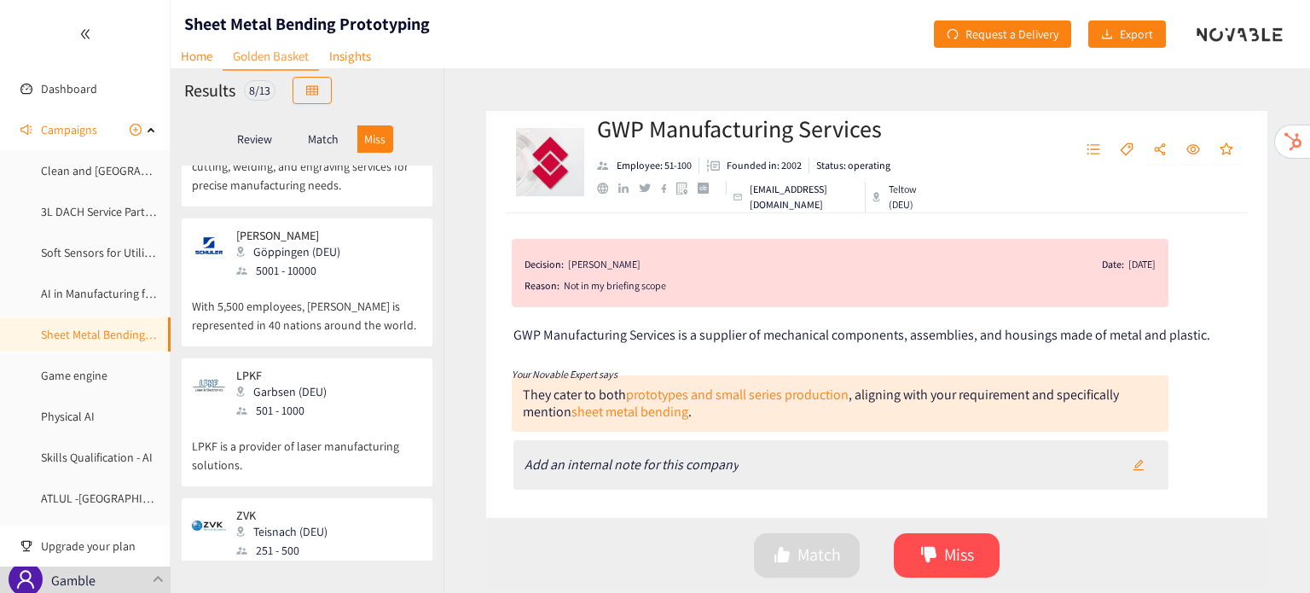
scroll to position [0, 0]
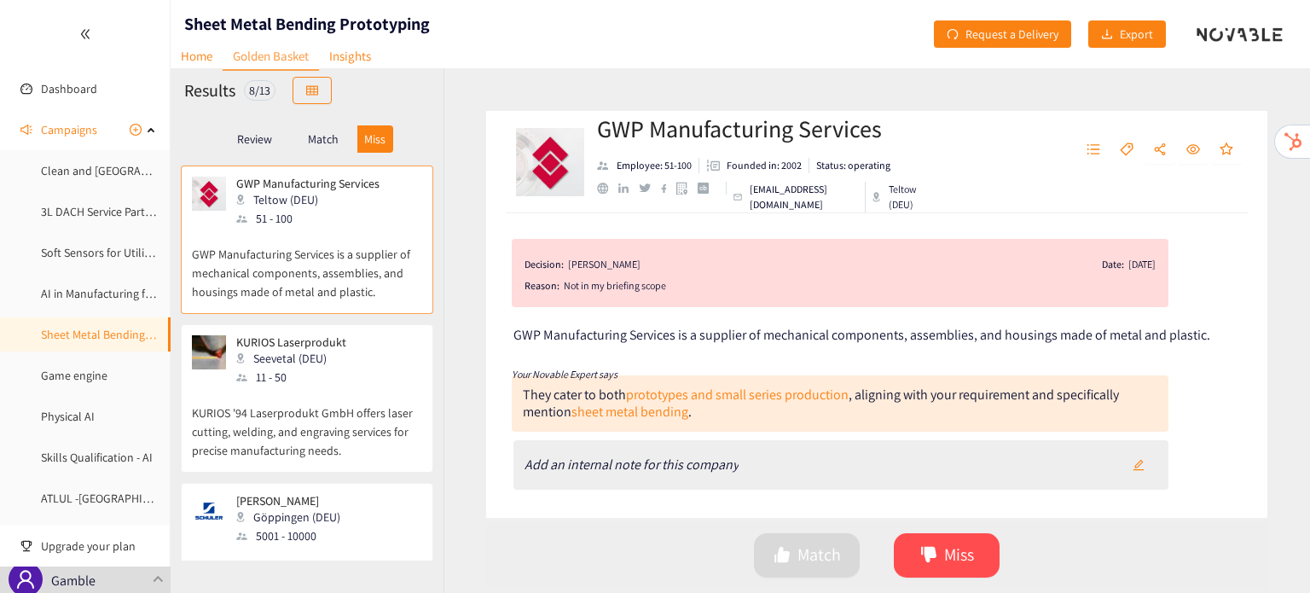
click at [365, 369] on div "KURIOS Laserprodukt Seevetal (DEU) 11 - 50" at bounding box center [307, 360] width 230 height 51
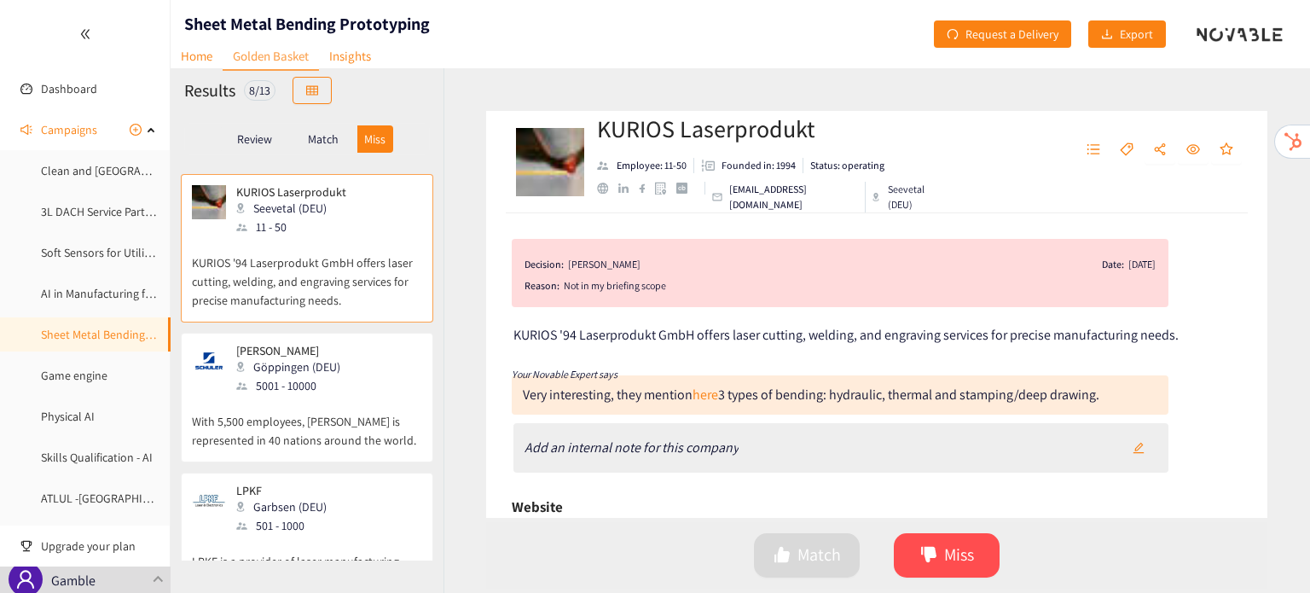
click at [365, 369] on div "[PERSON_NAME] Göppingen (DEU) 5001 - 10000" at bounding box center [307, 369] width 230 height 51
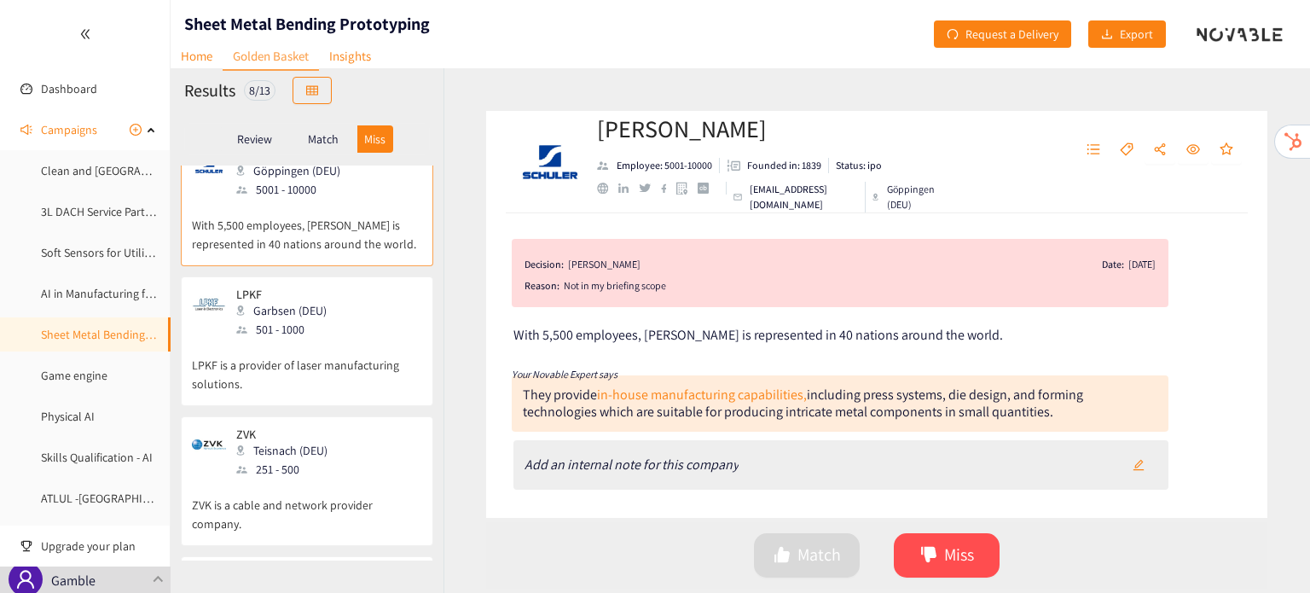
click at [365, 369] on p "LPKF is a provider of laser manufacturing solutions." at bounding box center [307, 366] width 230 height 55
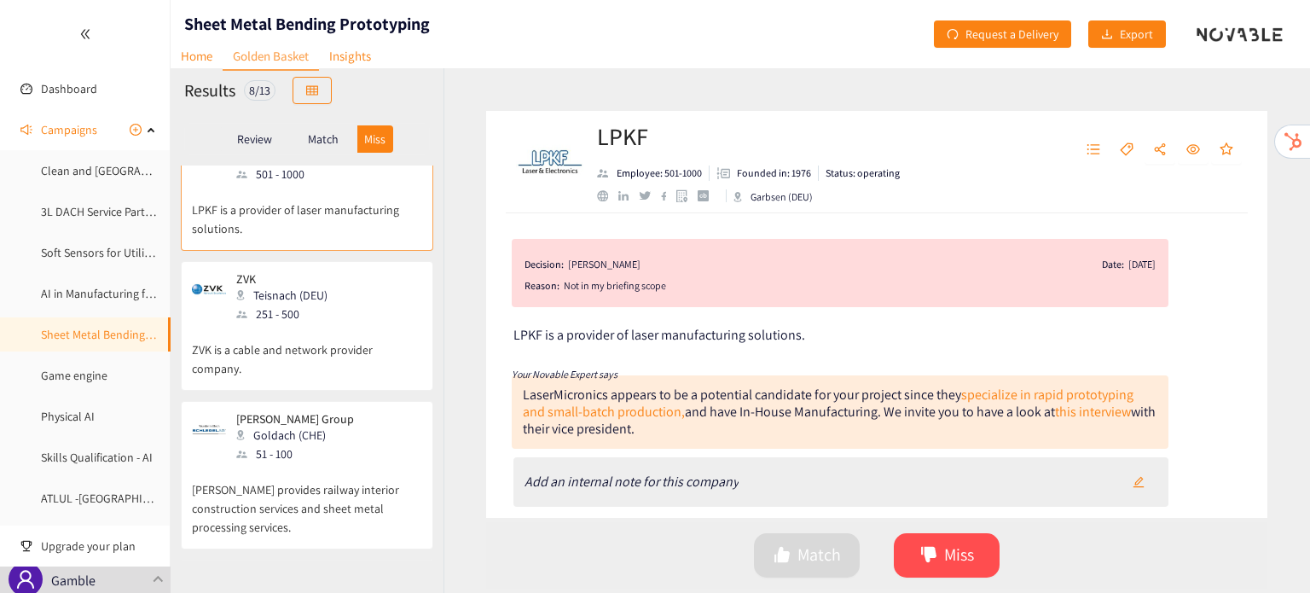
scroll to position [501, 0]
click at [365, 369] on p "ZVK is a cable and network provider company." at bounding box center [307, 350] width 230 height 55
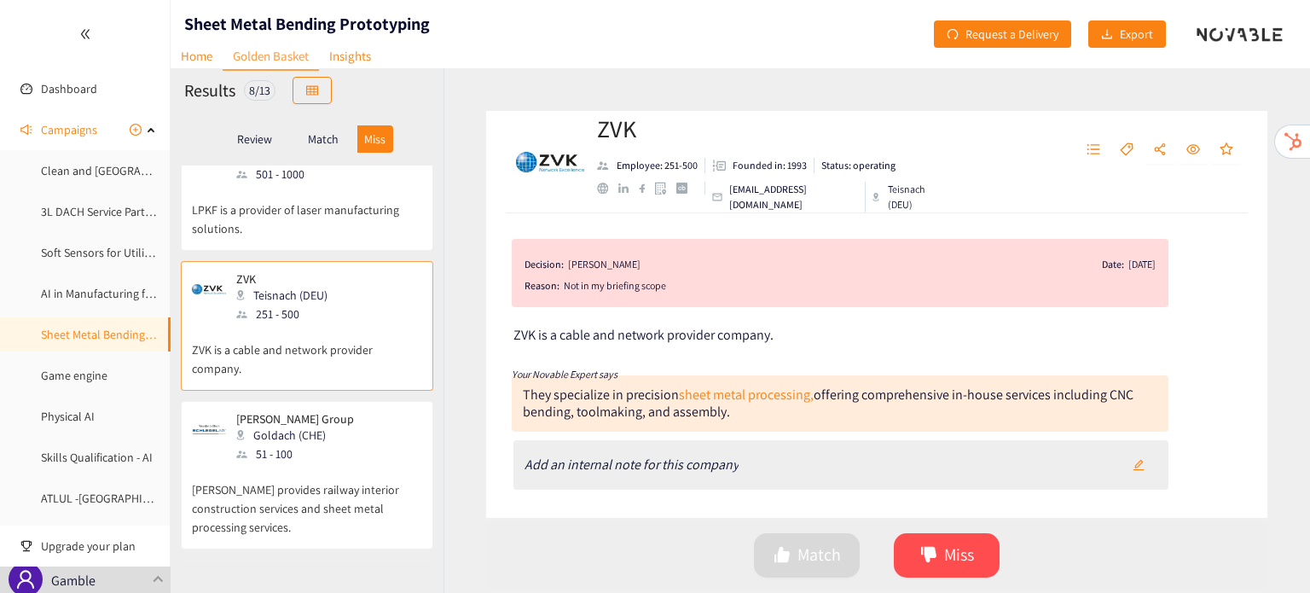
click at [310, 447] on div "51 - 100" at bounding box center [300, 453] width 128 height 19
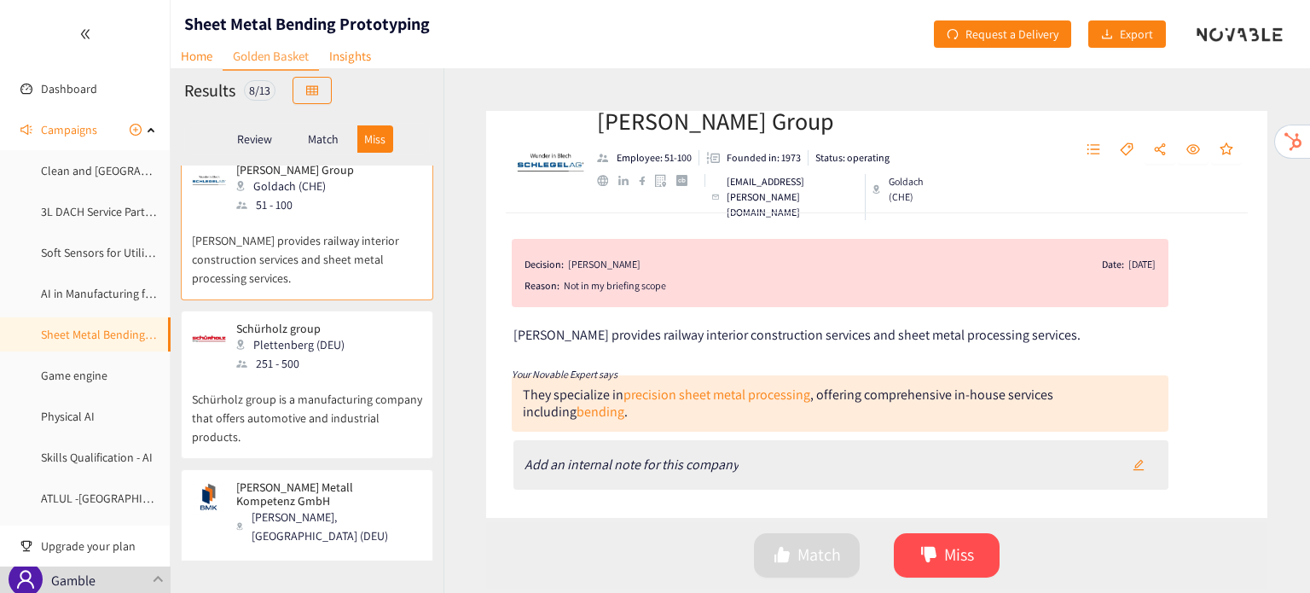
scroll to position [797, 0]
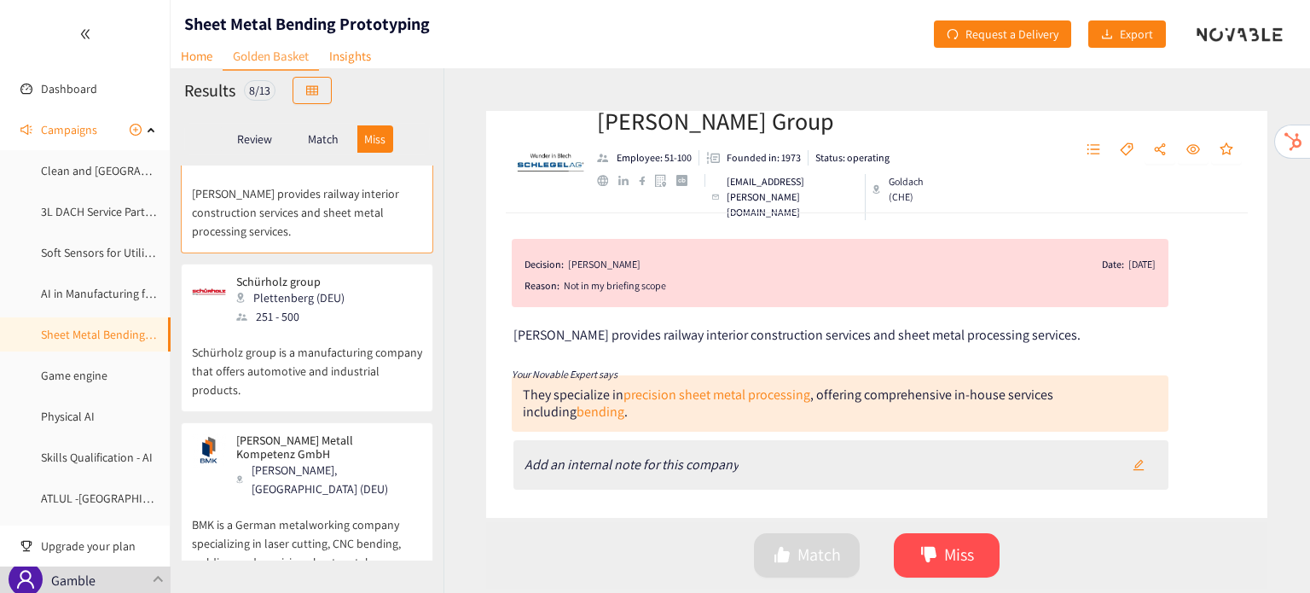
click at [310, 461] on div "[PERSON_NAME], [GEOGRAPHIC_DATA] (DEU)" at bounding box center [328, 480] width 184 height 38
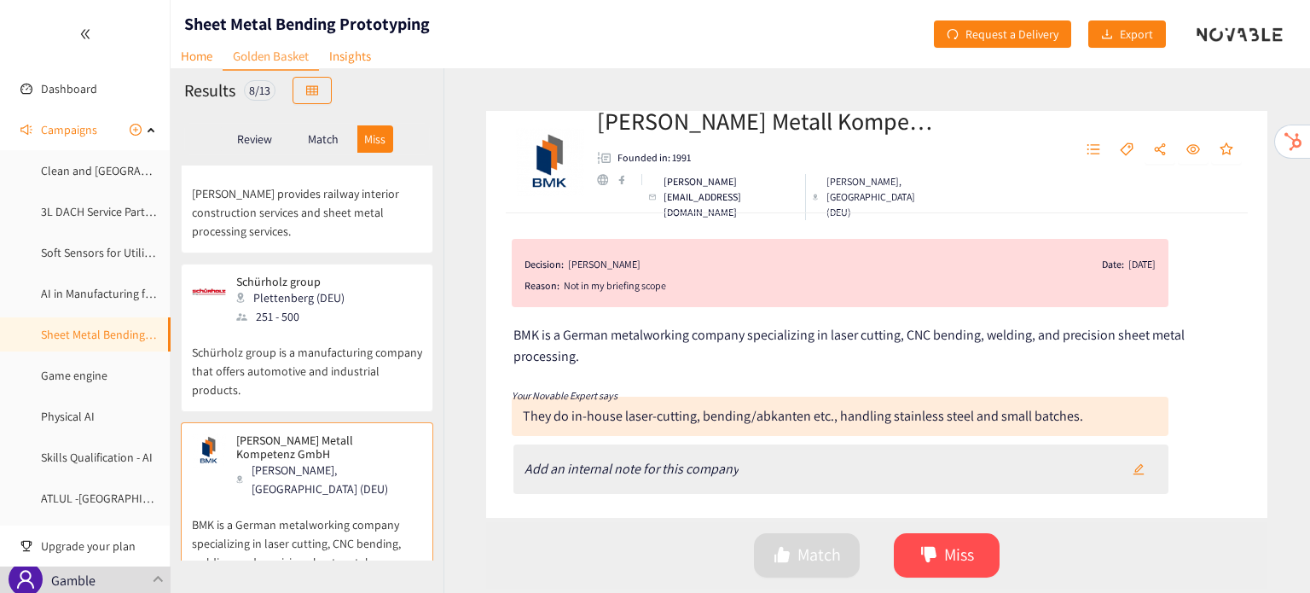
click at [321, 359] on p "Schürholz group is a manufacturing company that offers automotive and industria…" at bounding box center [307, 362] width 230 height 73
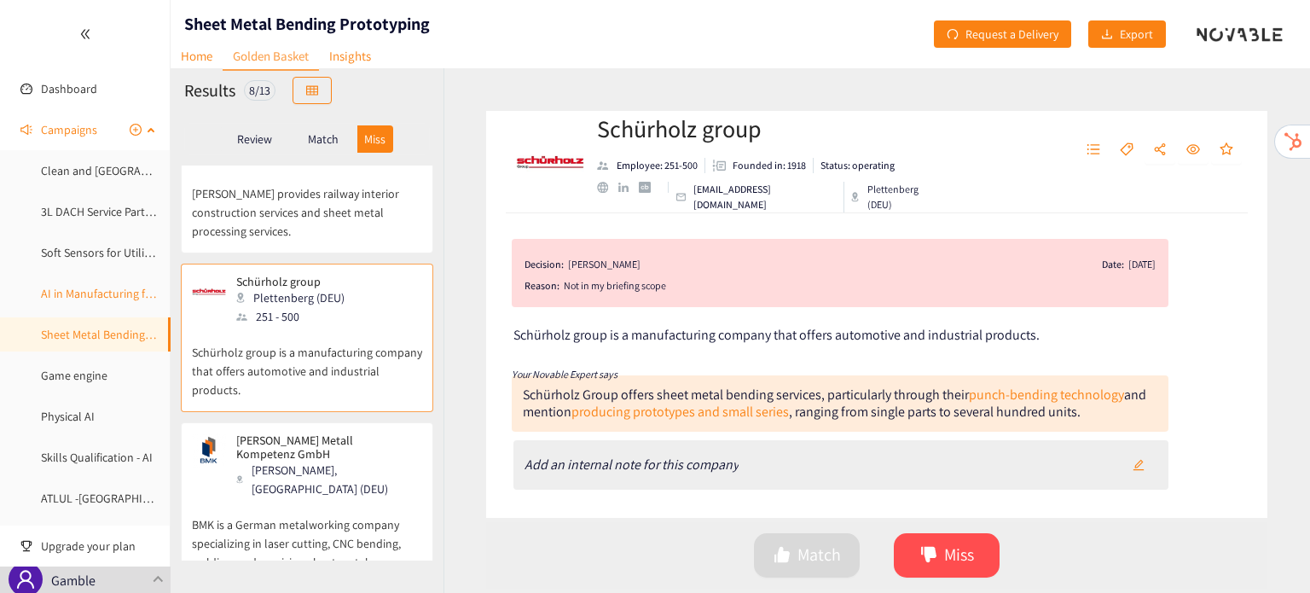
click at [130, 301] on link "AI in Manufacturing for Utilities" at bounding box center [119, 293] width 156 height 15
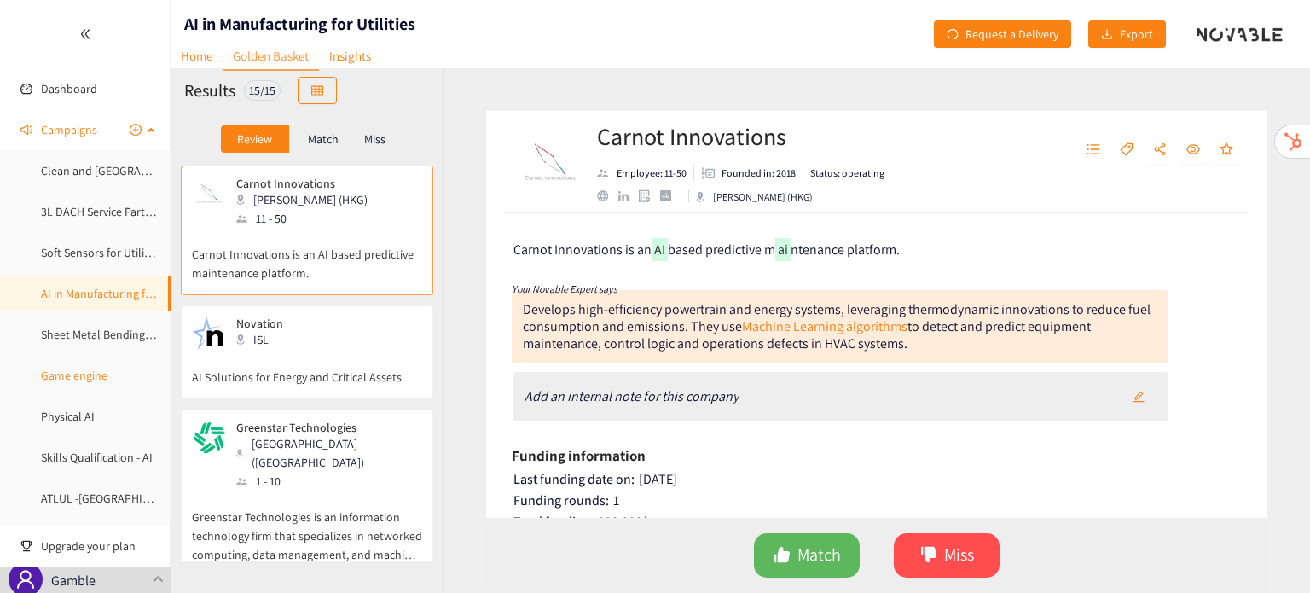
click at [107, 369] on link "Game engine" at bounding box center [74, 375] width 67 height 15
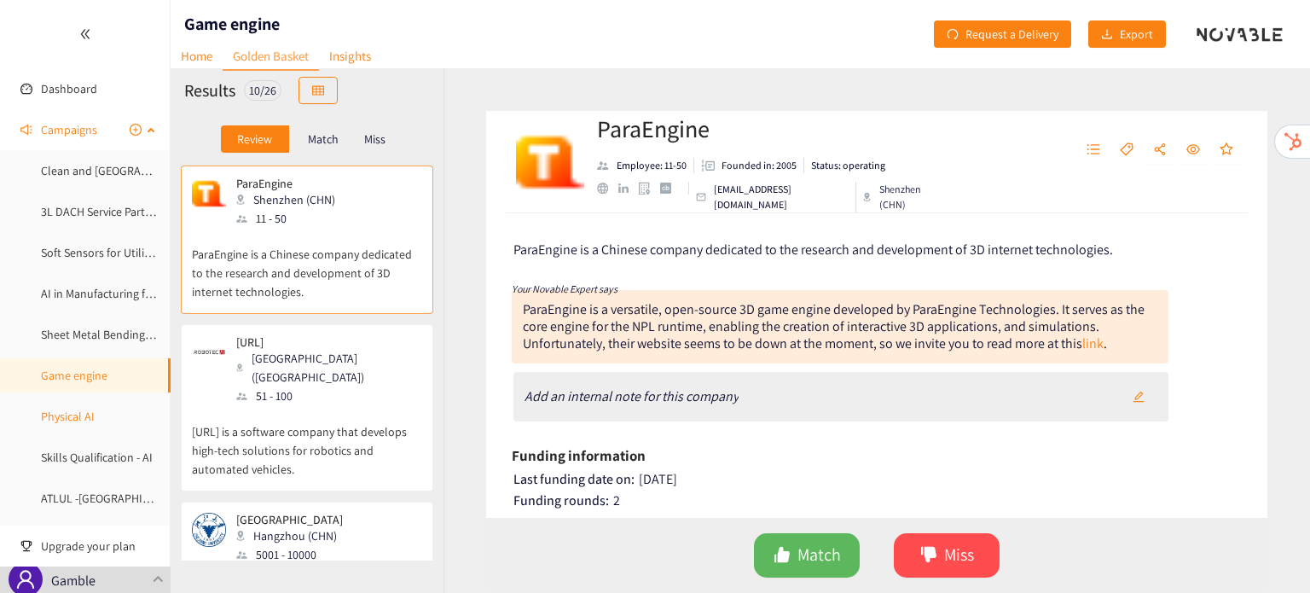
click at [95, 424] on link "Physical AI" at bounding box center [68, 416] width 54 height 15
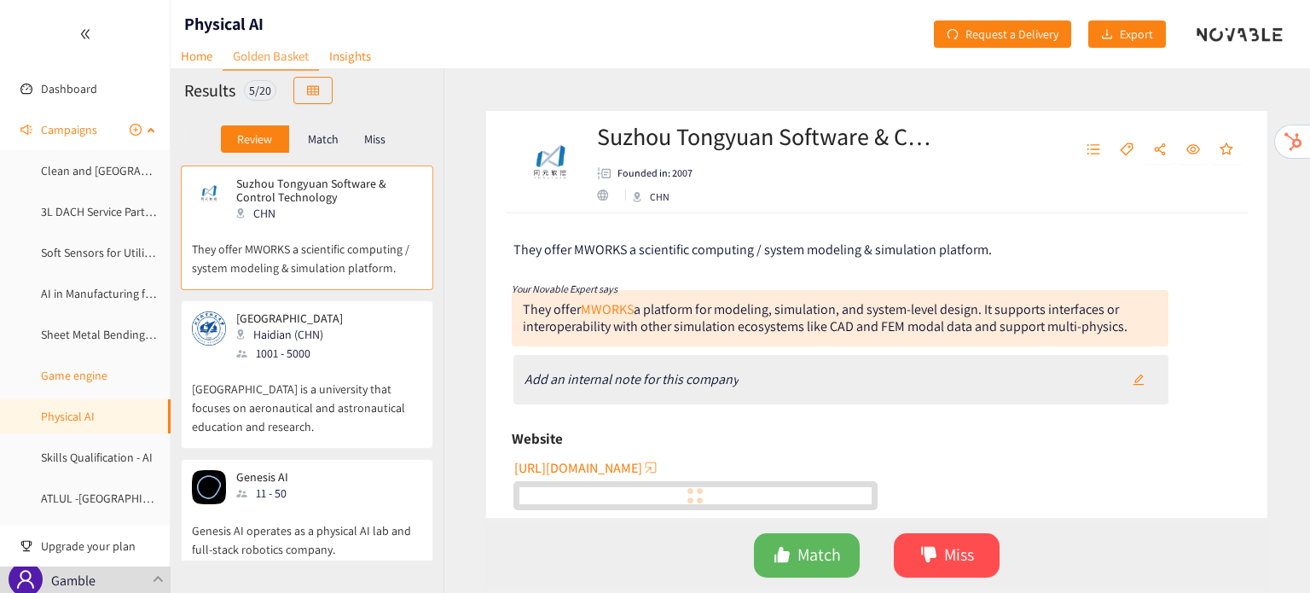
click at [107, 375] on link "Game engine" at bounding box center [74, 375] width 67 height 15
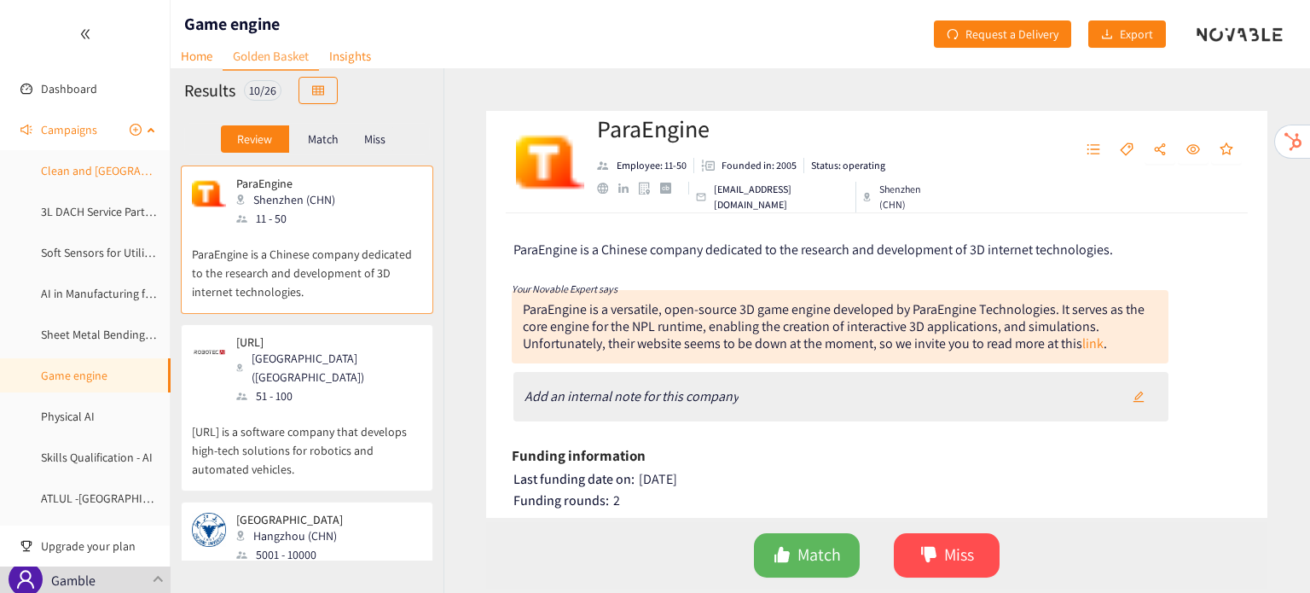
click at [120, 170] on link "Clean and [GEOGRAPHIC_DATA]" at bounding box center [120, 170] width 159 height 15
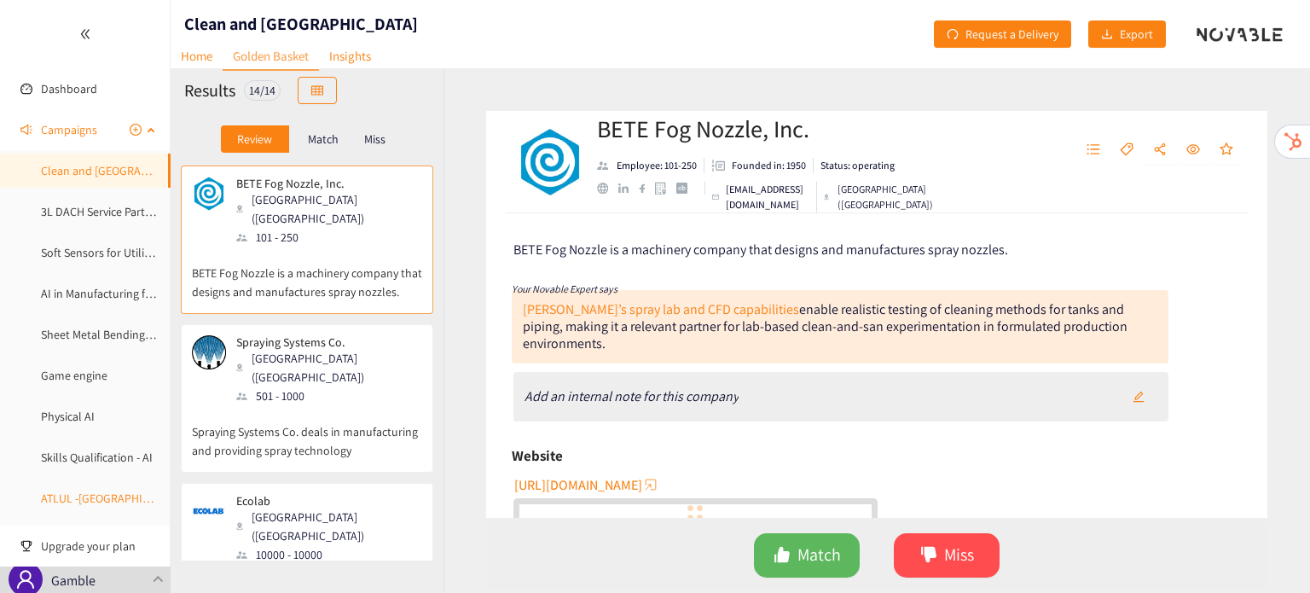
click at [116, 505] on link "ATLUL -[GEOGRAPHIC_DATA]" at bounding box center [112, 497] width 143 height 15
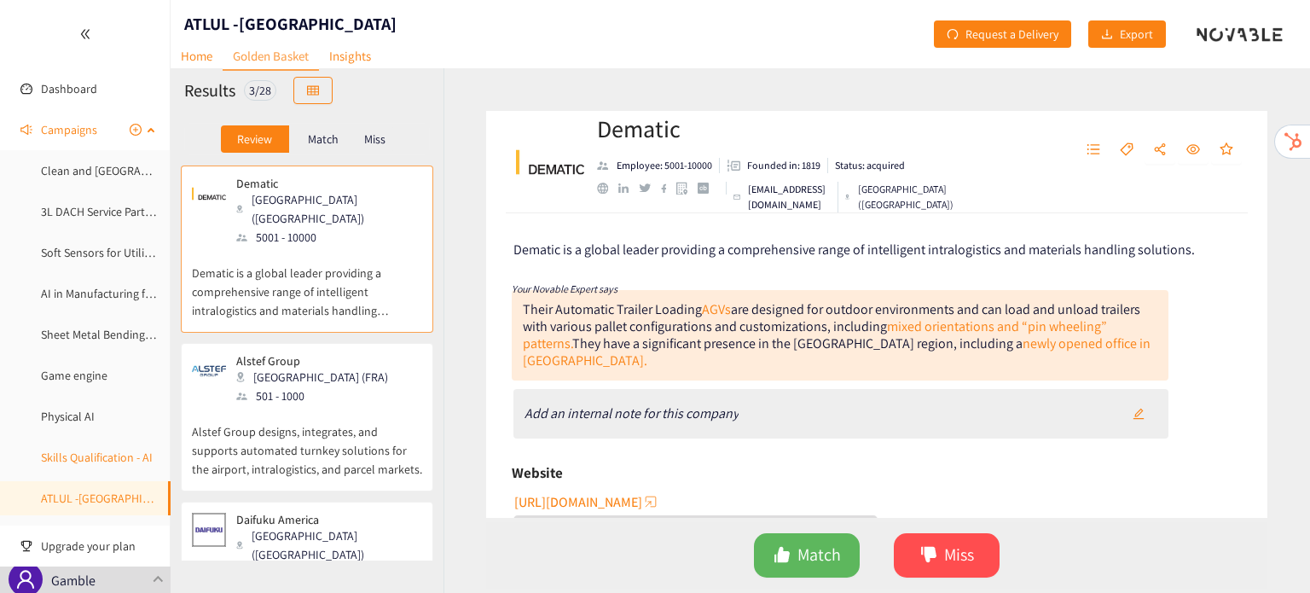
click at [116, 465] on link "Skills Qualification - AI" at bounding box center [97, 456] width 112 height 15
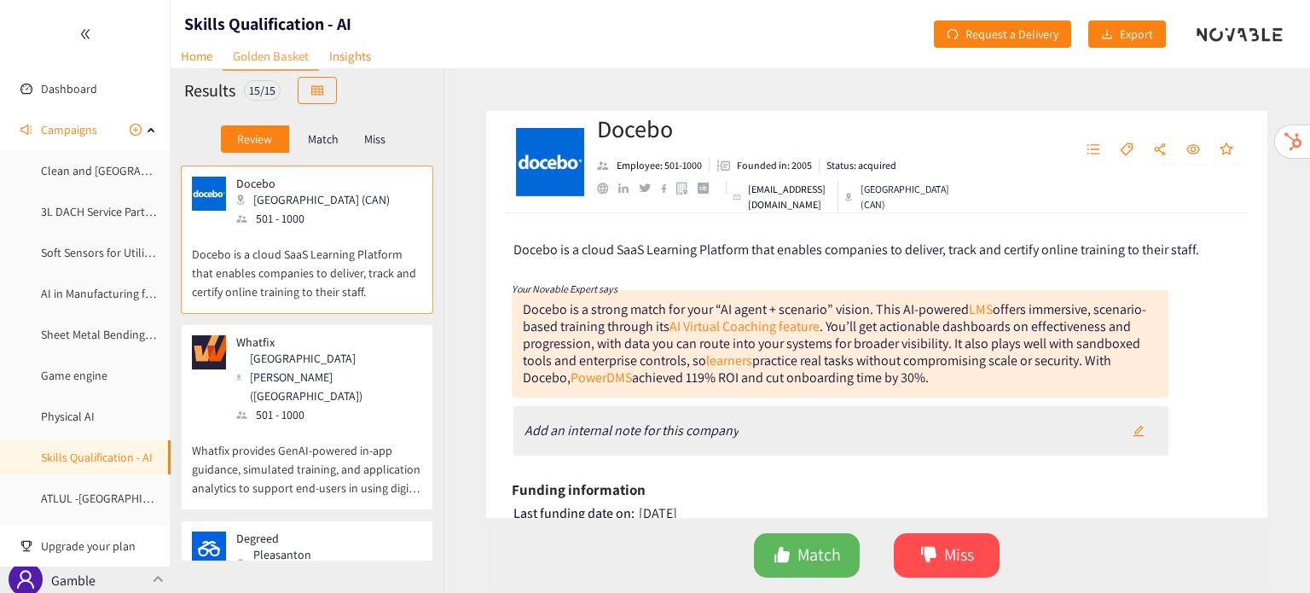
click at [140, 582] on p "Procter & Gamble" at bounding box center [98, 569] width 95 height 43
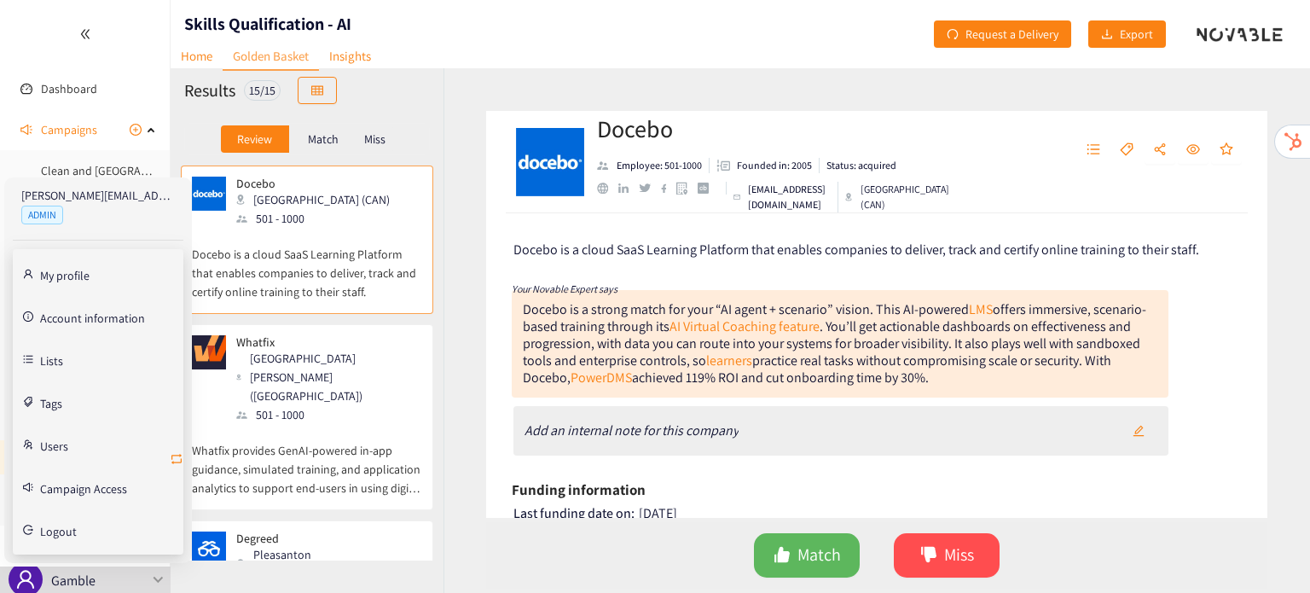
click at [180, 454] on icon "retweet" at bounding box center [176, 459] width 10 height 10
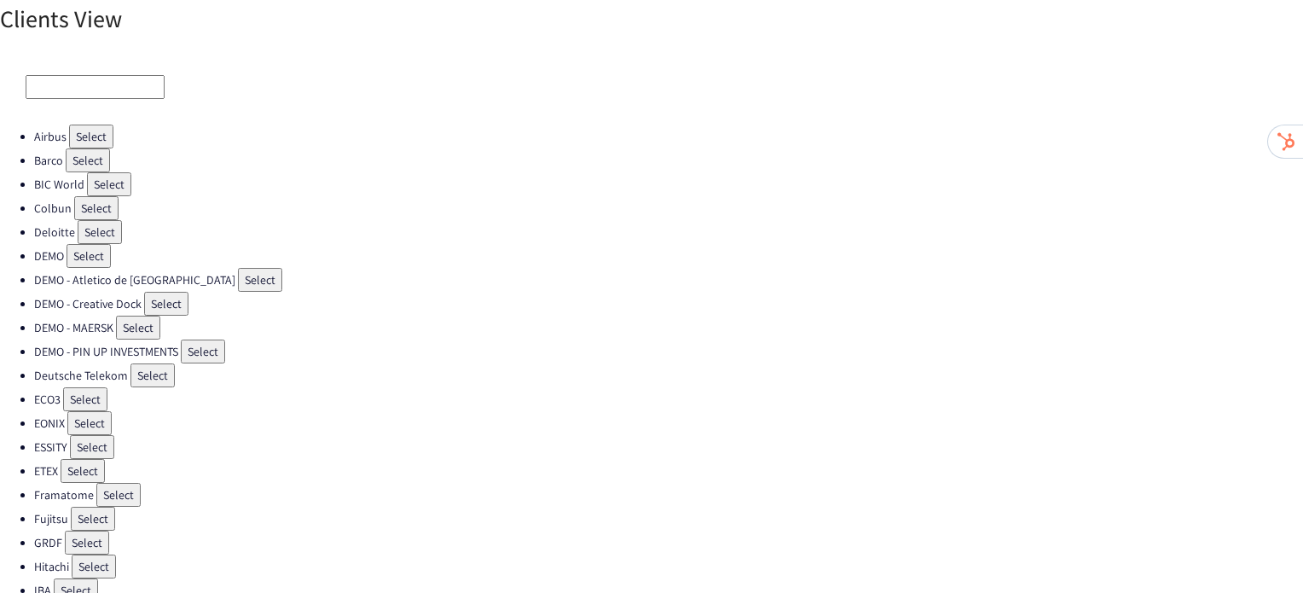
scroll to position [17, 0]
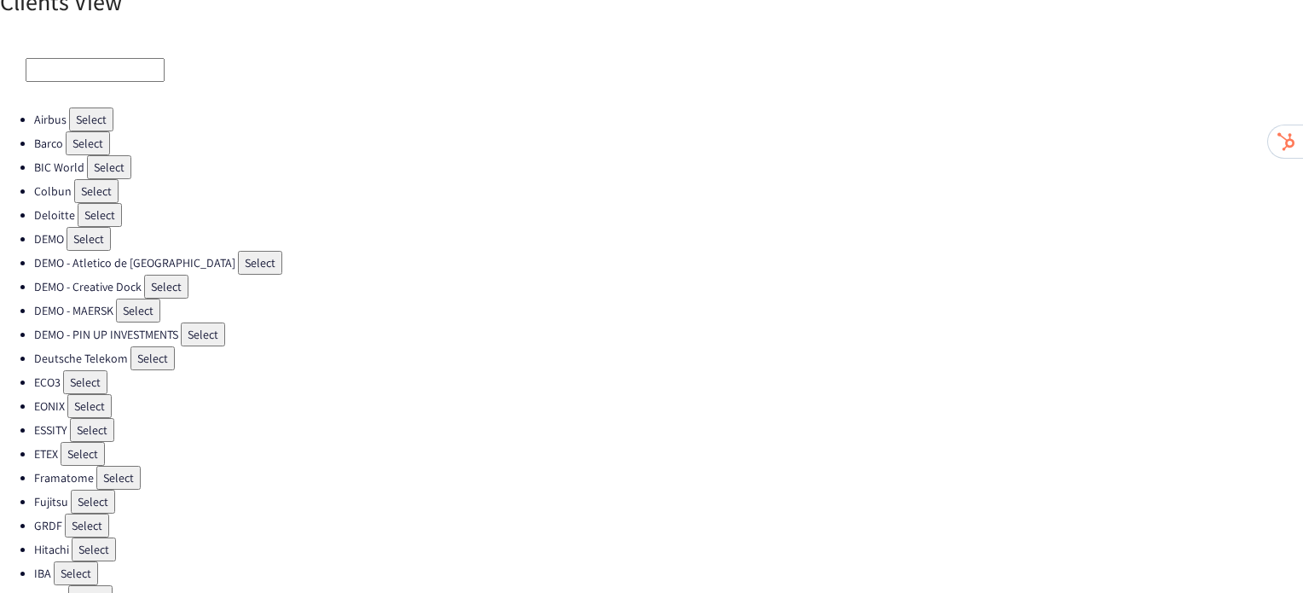
click at [94, 490] on button "Select" at bounding box center [93, 502] width 44 height 24
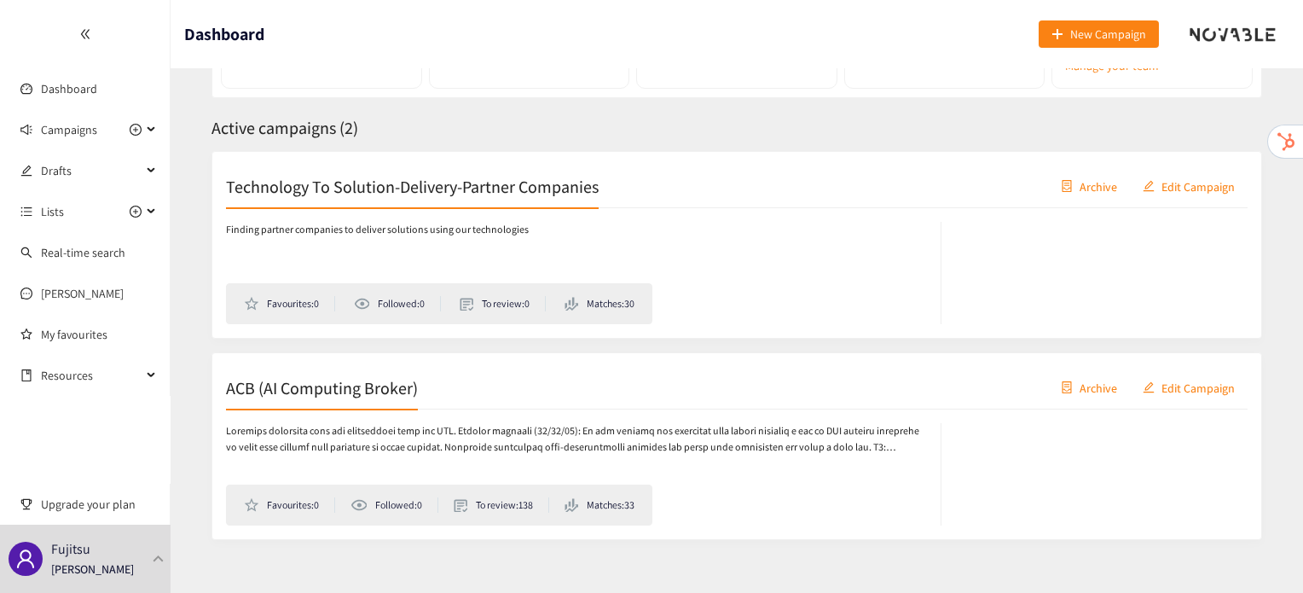
scroll to position [218, 0]
click at [292, 401] on div "ACB (AI Computing Broker) Archive Edit Campaign" at bounding box center [737, 388] width 1022 height 43
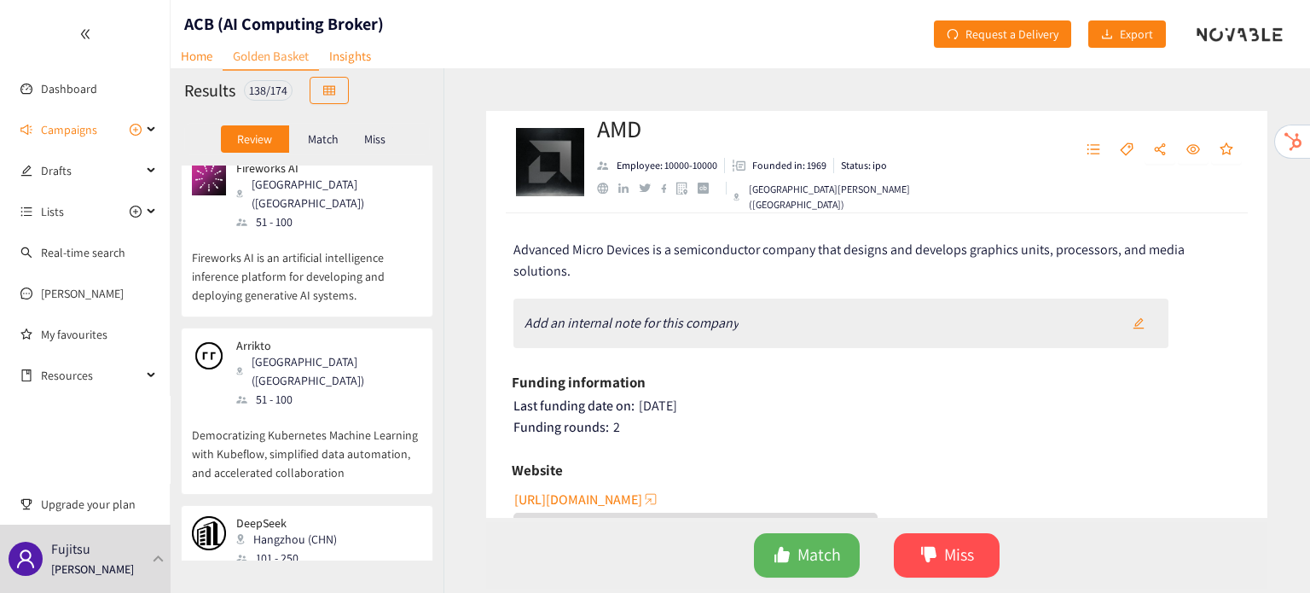
scroll to position [4523, 0]
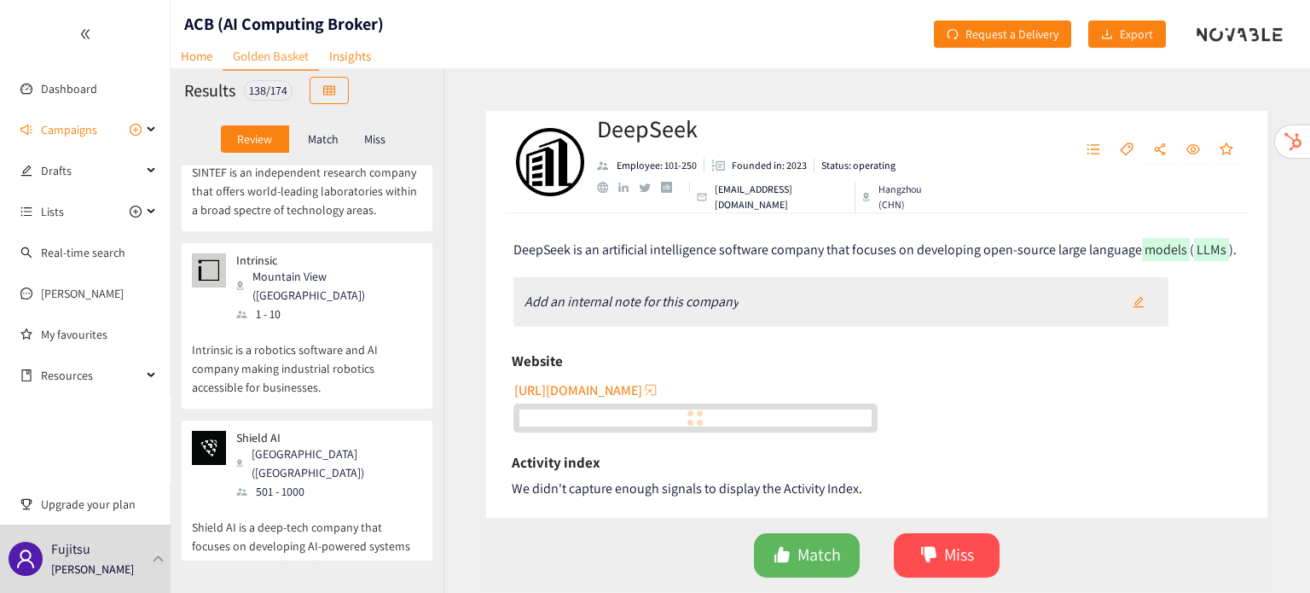
scroll to position [20939, 0]
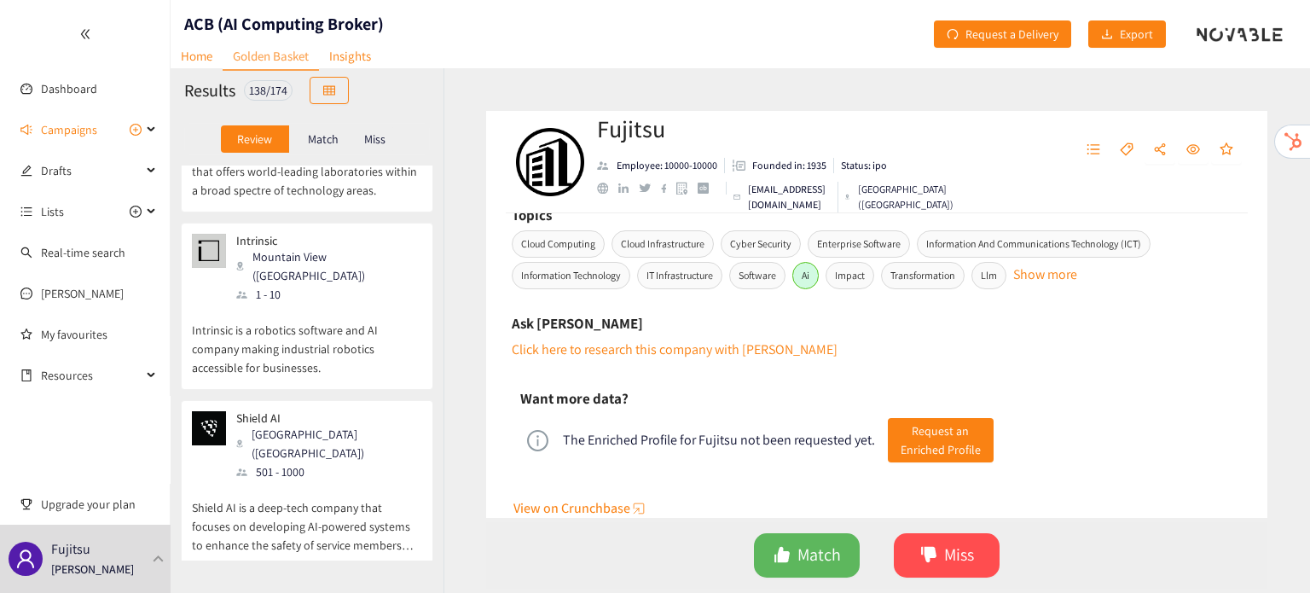
scroll to position [543, 0]
